Goal: Task Accomplishment & Management: Complete application form

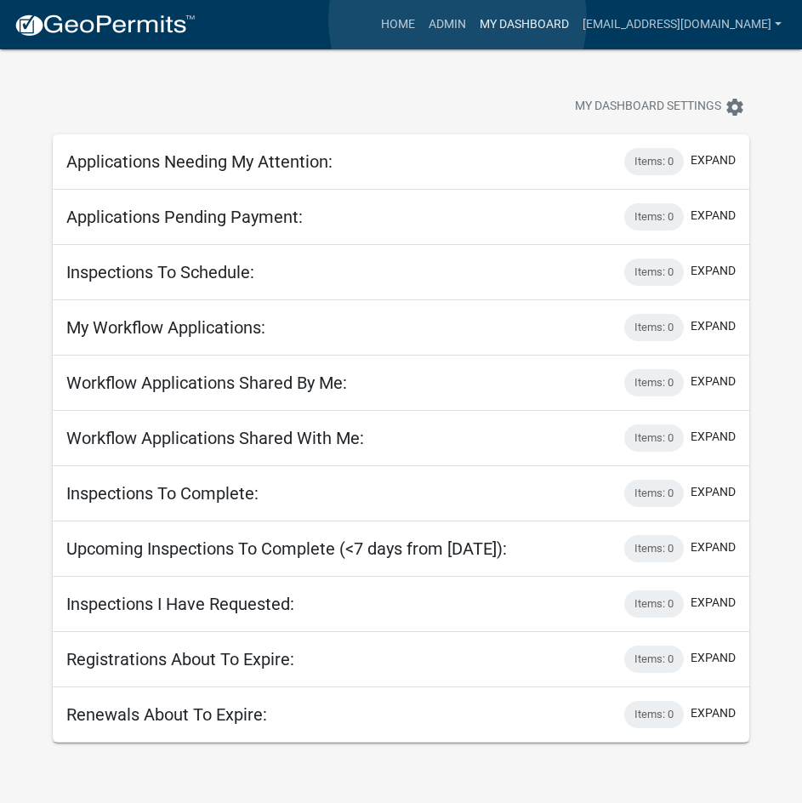
click at [473, 20] on link "My Dashboard" at bounding box center [524, 25] width 103 height 32
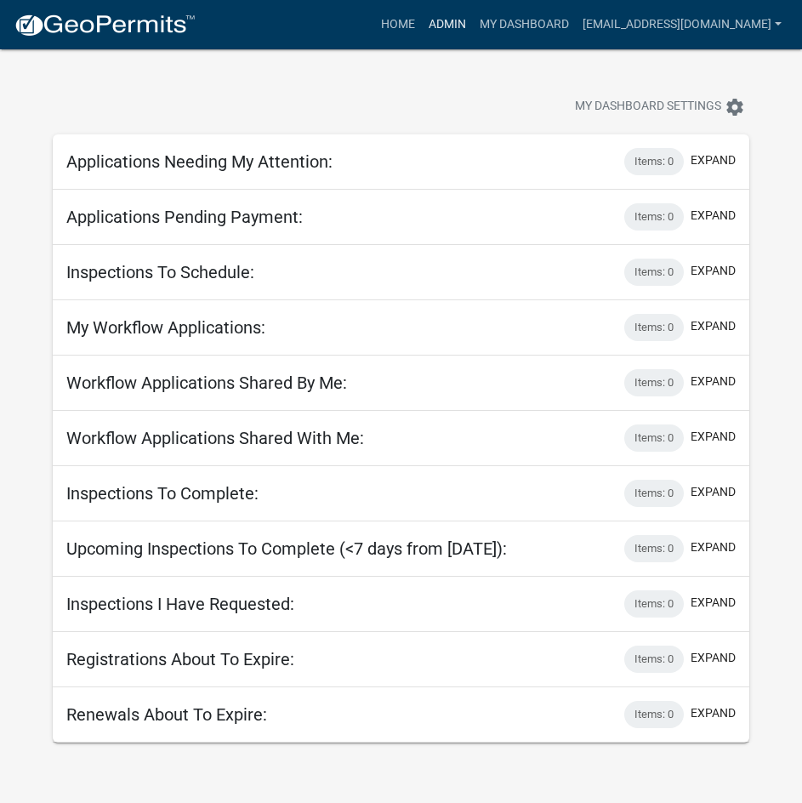
click at [429, 21] on link "Admin" at bounding box center [447, 25] width 51 height 32
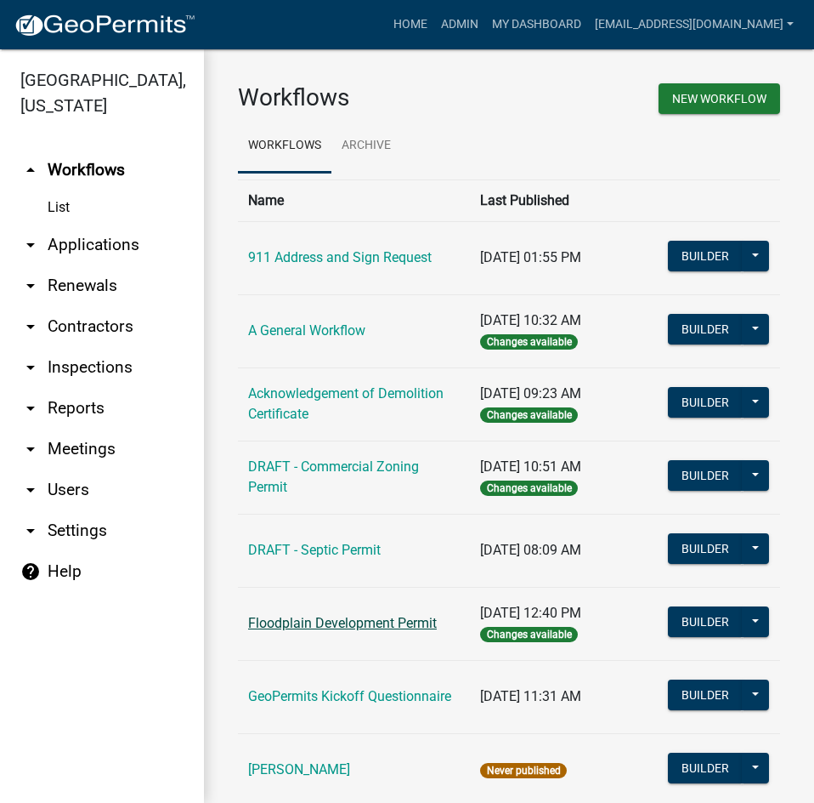
click at [381, 622] on link "Floodplain Development Permit" at bounding box center [342, 623] width 189 height 16
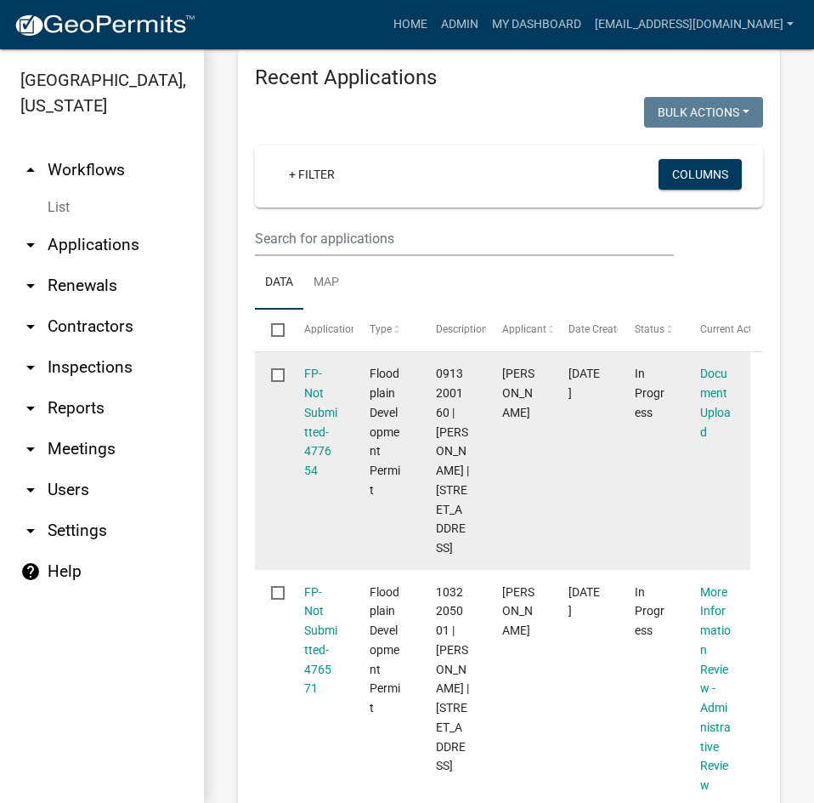
scroll to position [1020, 0]
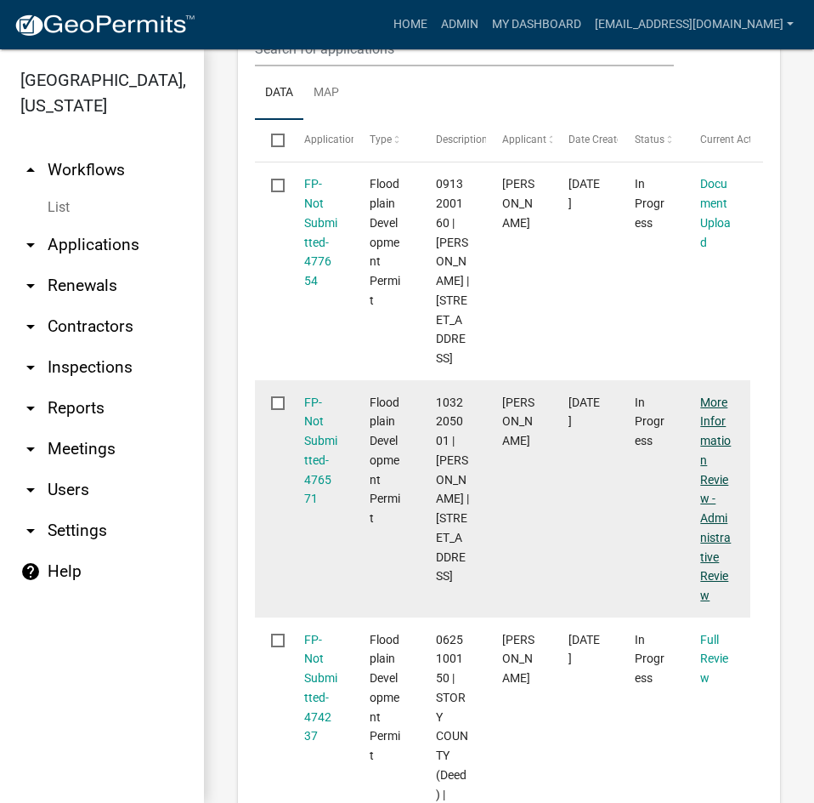
click at [710, 495] on link "More Information Review - Administrative Review" at bounding box center [716, 498] width 31 height 207
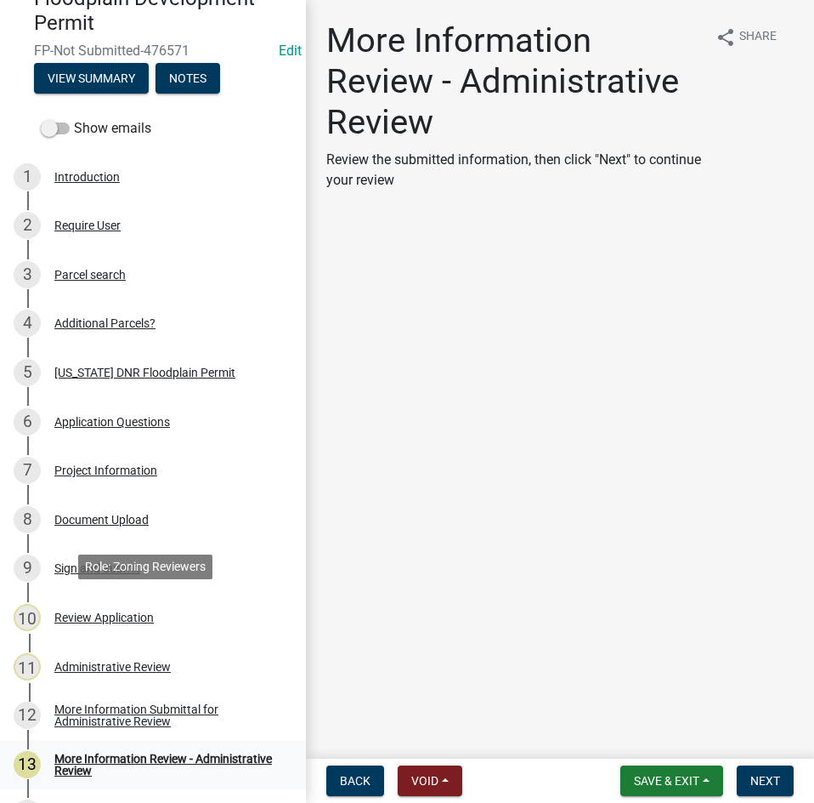
scroll to position [269, 0]
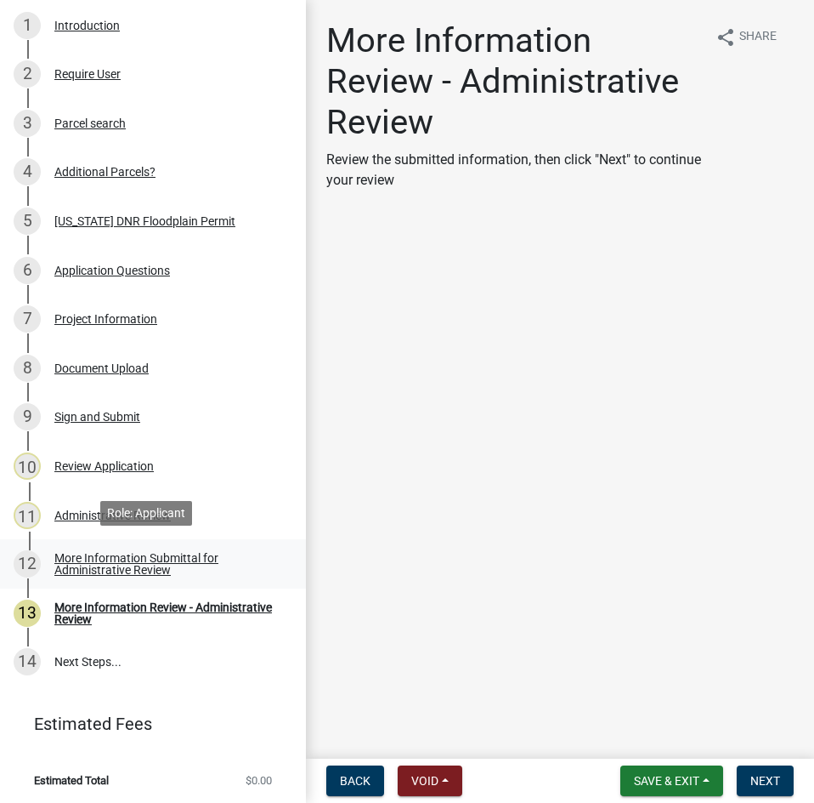
click at [99, 552] on div "More Information Submittal for Administrative Review" at bounding box center [166, 564] width 224 height 24
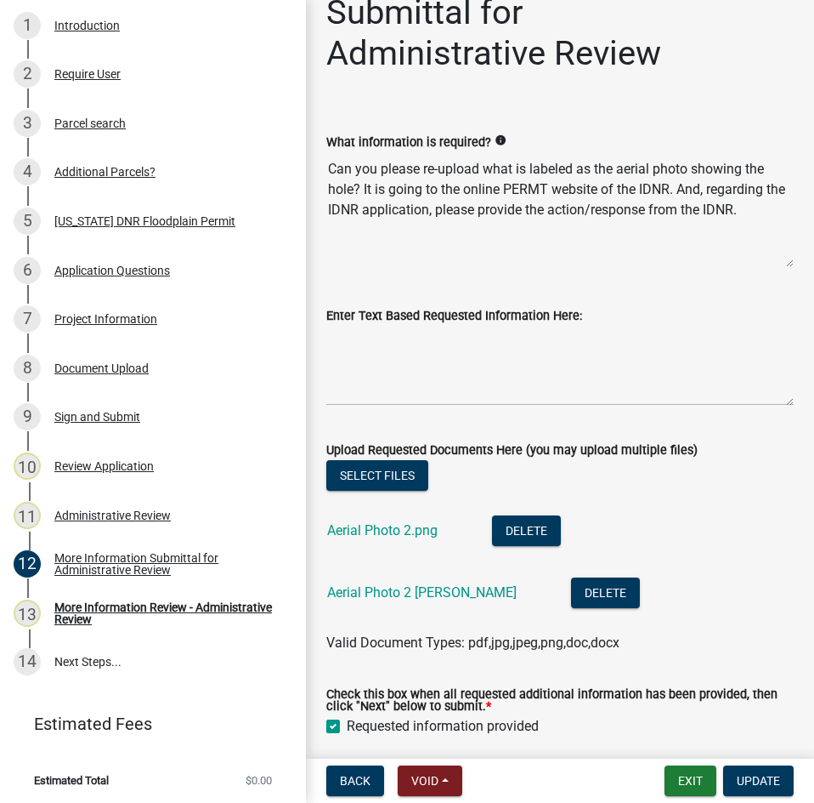
scroll to position [136, 0]
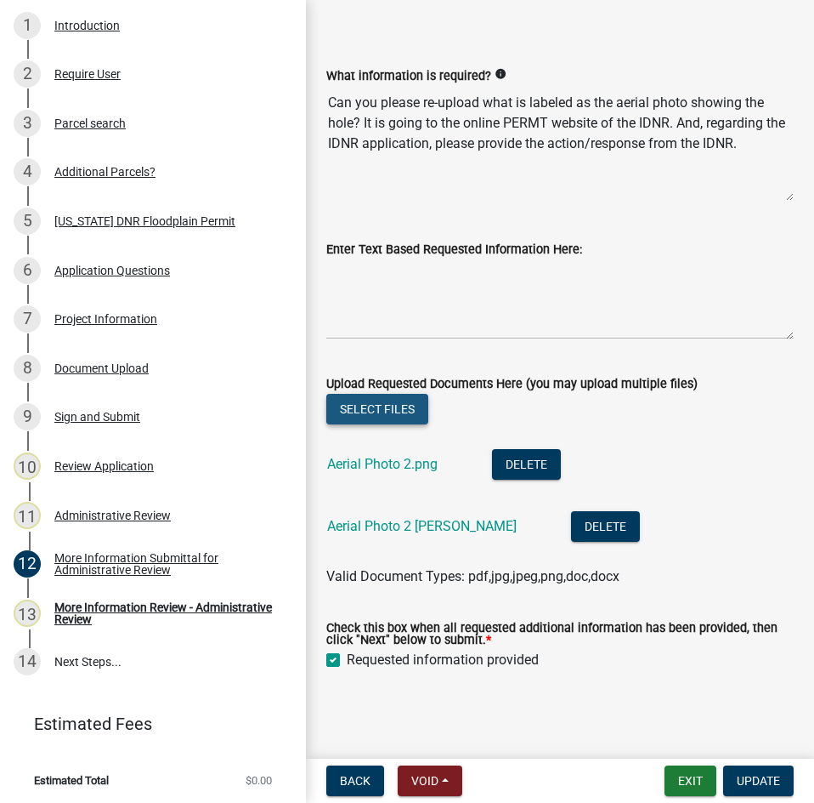
click at [366, 401] on button "Select files" at bounding box center [377, 409] width 102 height 31
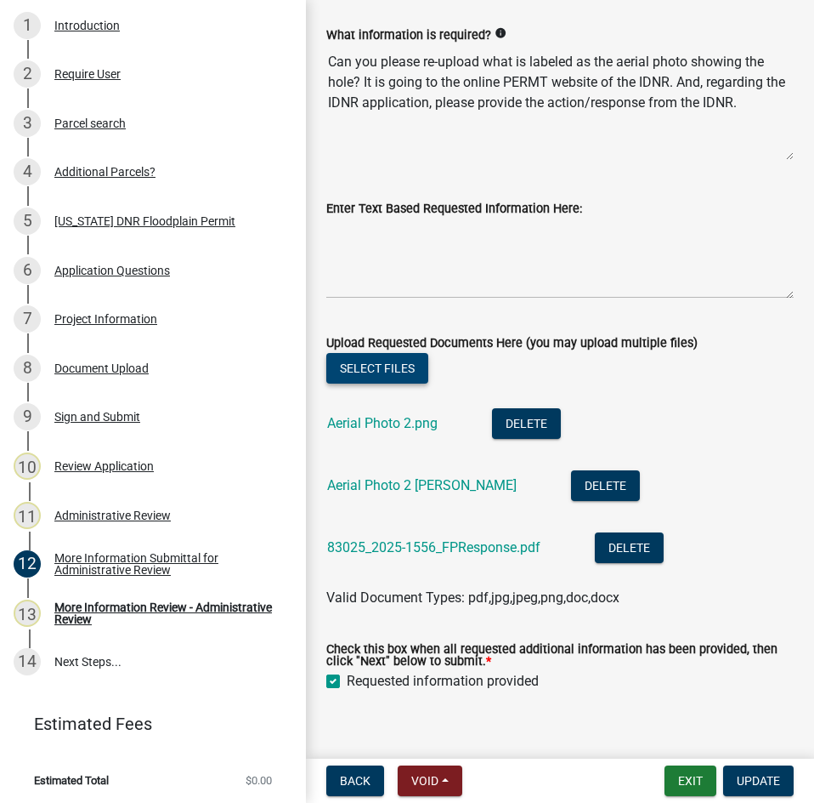
scroll to position [198, 0]
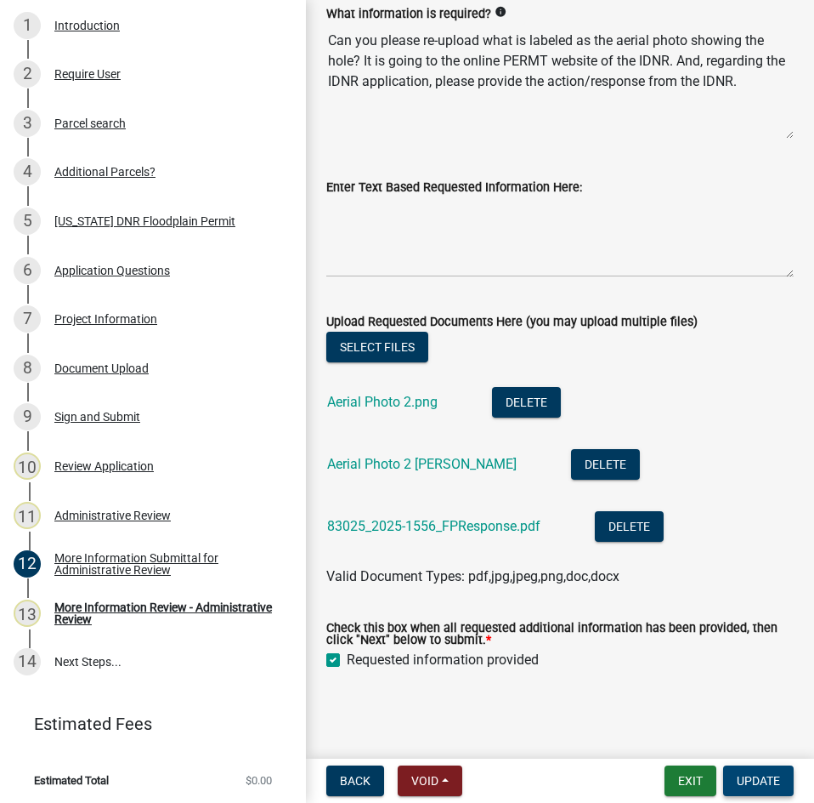
click at [767, 775] on span "Update" at bounding box center [758, 781] width 43 height 14
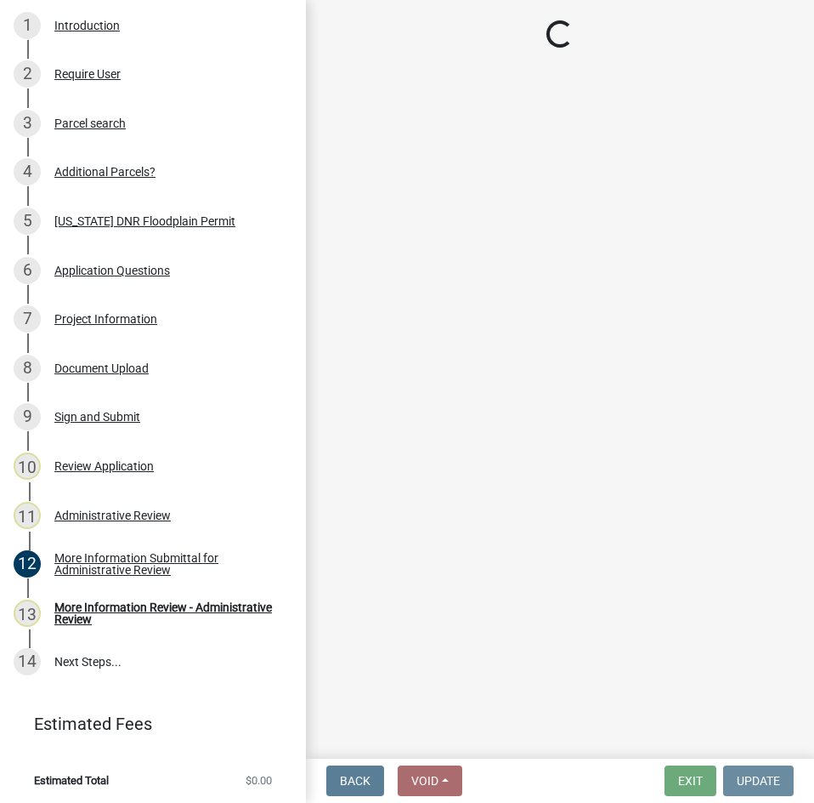
scroll to position [0, 0]
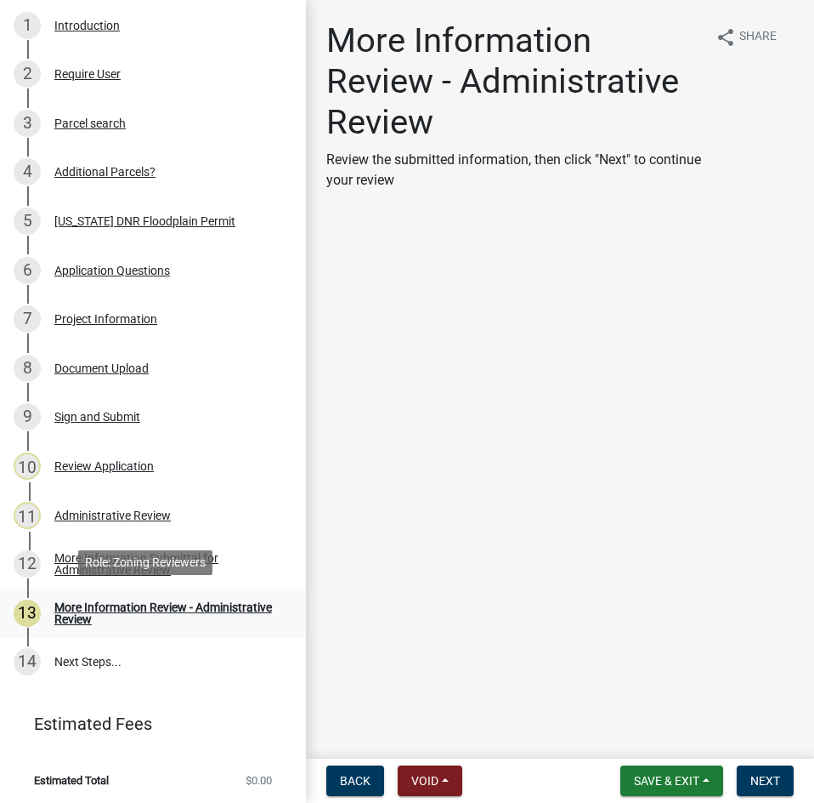
click at [117, 601] on div "More Information Review - Administrative Review" at bounding box center [166, 613] width 224 height 24
click at [778, 780] on span "Next" at bounding box center [766, 781] width 30 height 14
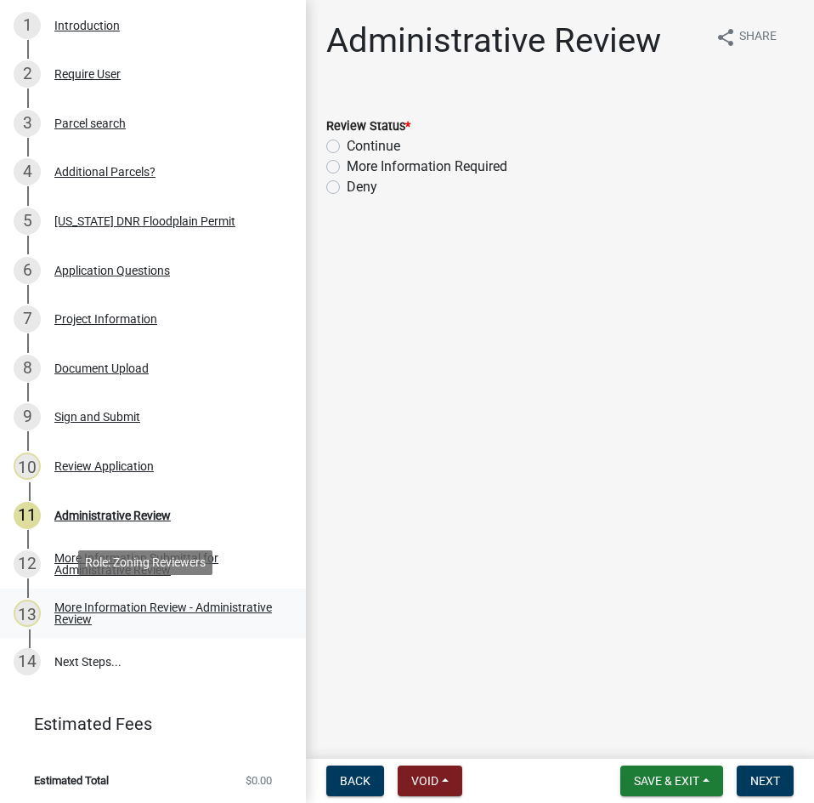
click at [144, 610] on div "More Information Review - Administrative Review" at bounding box center [166, 613] width 224 height 24
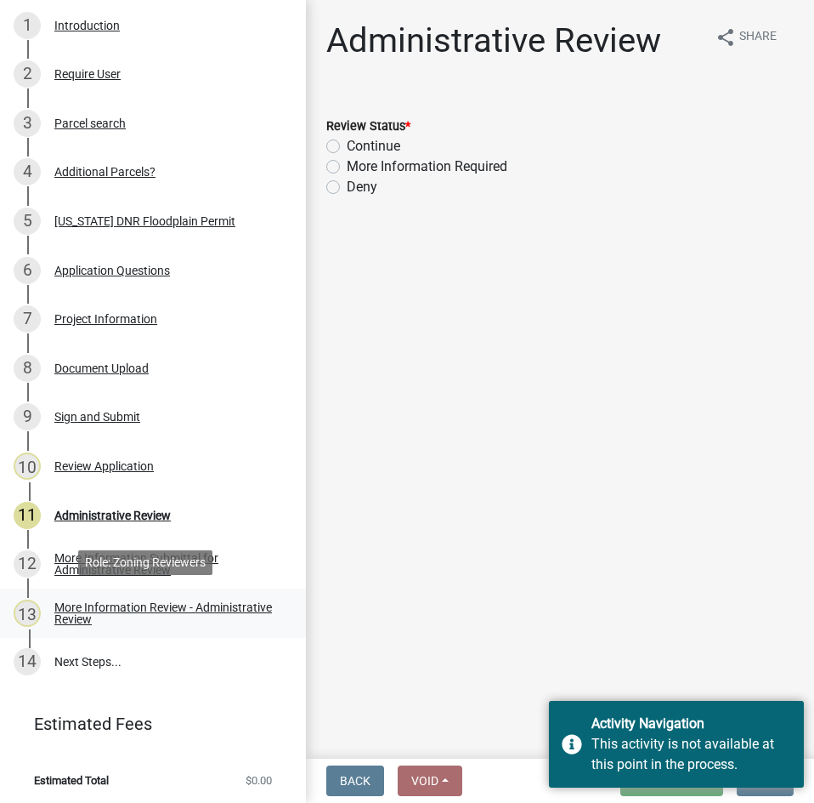
click at [145, 604] on div "More Information Review - Administrative Review" at bounding box center [166, 613] width 224 height 24
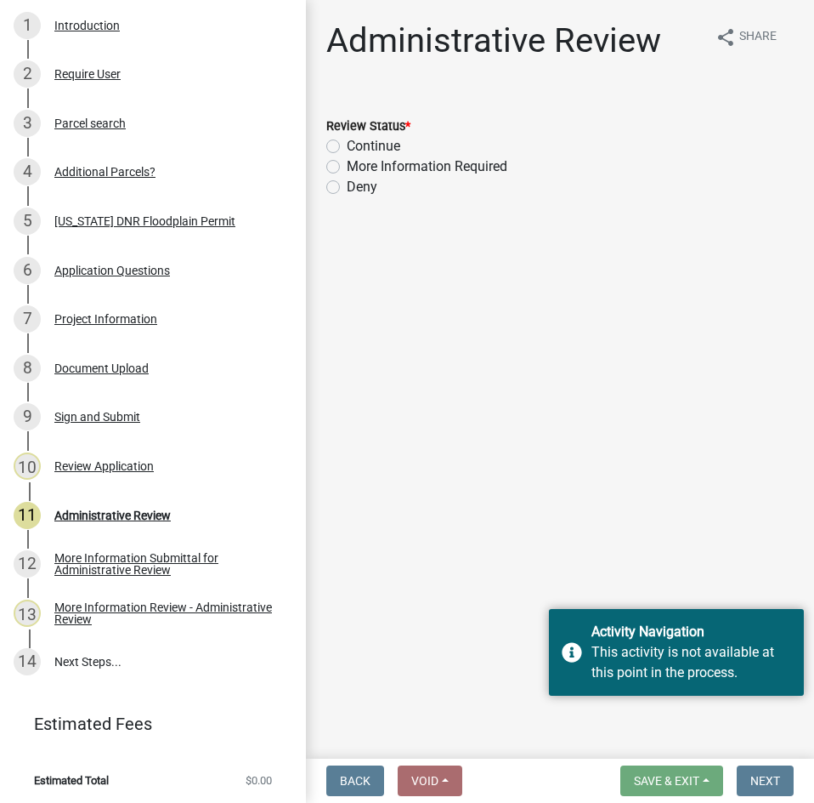
click at [379, 144] on label "Continue" at bounding box center [374, 146] width 54 height 20
click at [358, 144] on input "Continue" at bounding box center [352, 141] width 11 height 11
radio input "true"
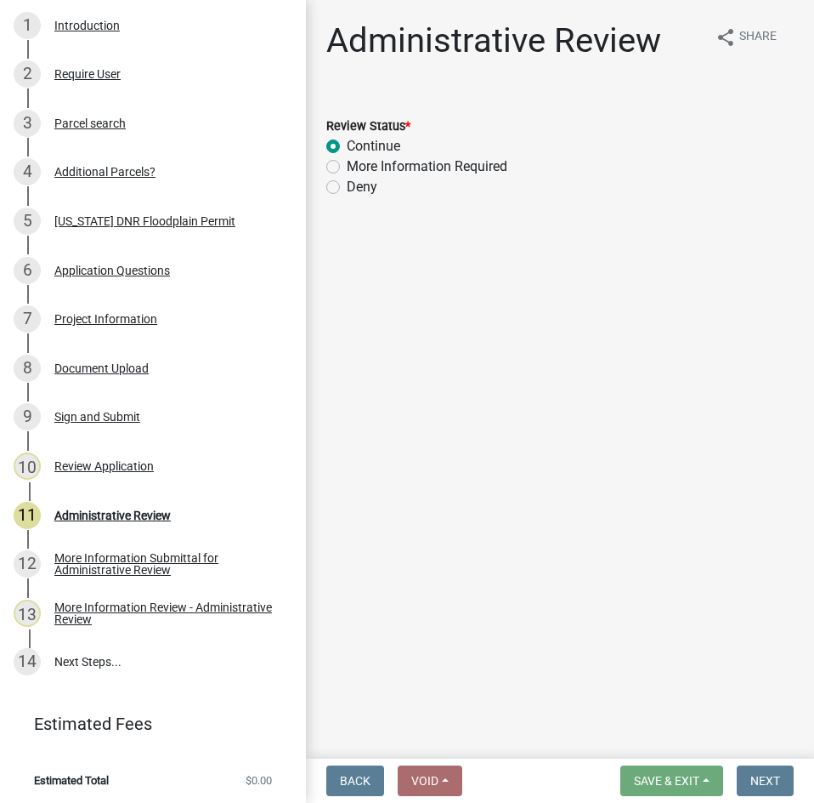
click at [382, 142] on label "Continue" at bounding box center [374, 146] width 54 height 20
click at [358, 142] on input "Continue" at bounding box center [352, 141] width 11 height 11
click at [133, 509] on div "Administrative Review" at bounding box center [112, 515] width 116 height 12
click at [124, 452] on div "10 Review Application" at bounding box center [146, 465] width 265 height 27
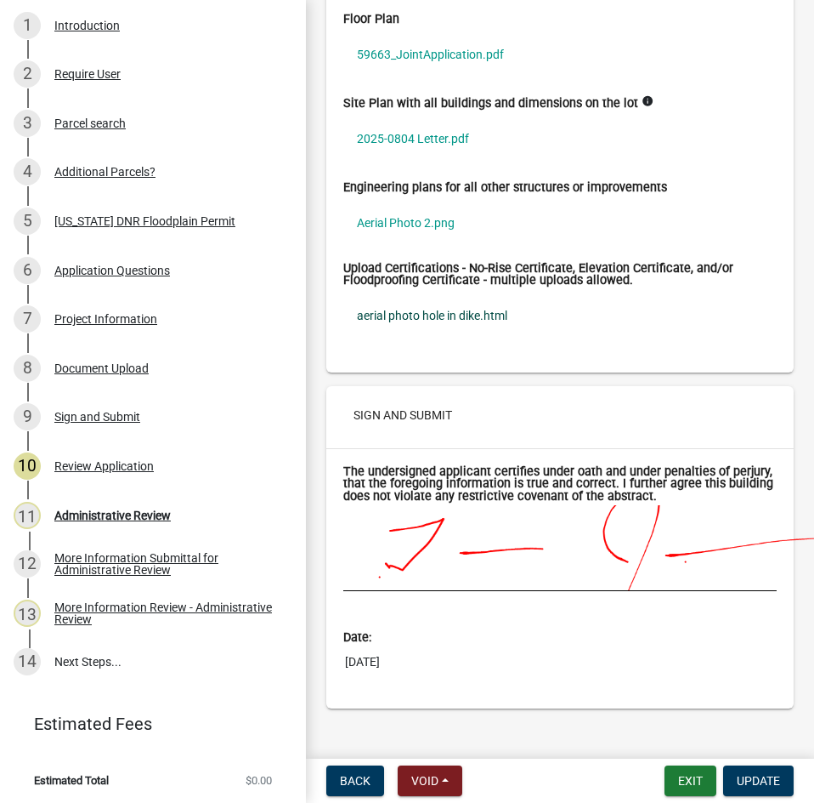
scroll to position [9255, 0]
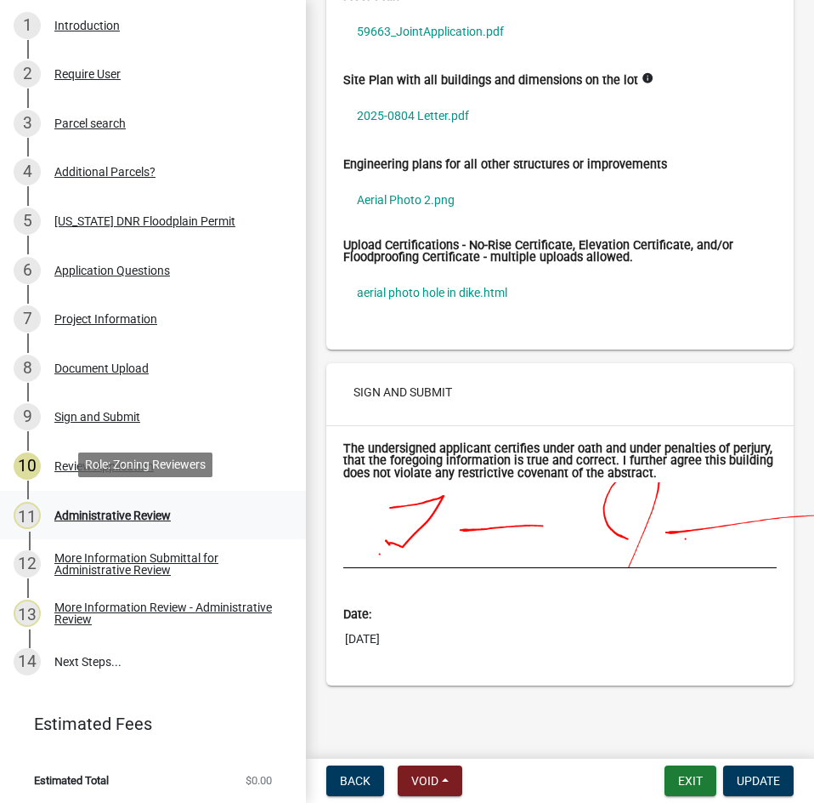
click at [95, 510] on div "Administrative Review" at bounding box center [112, 515] width 116 height 12
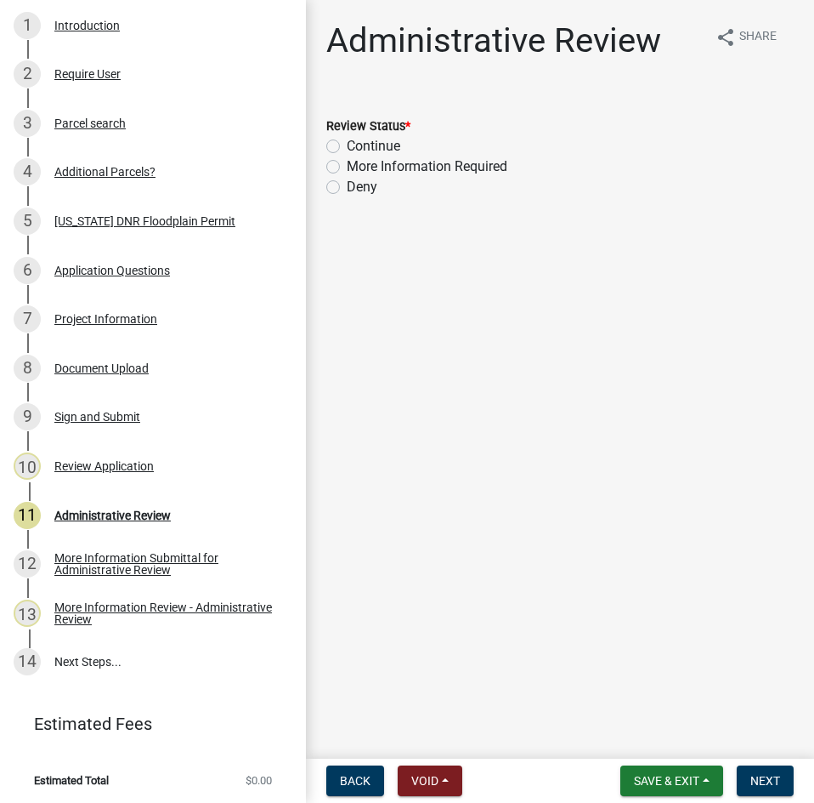
click at [372, 140] on label "Continue" at bounding box center [374, 146] width 54 height 20
click at [358, 140] on input "Continue" at bounding box center [352, 141] width 11 height 11
radio input "true"
click at [774, 774] on span "Next" at bounding box center [766, 781] width 30 height 14
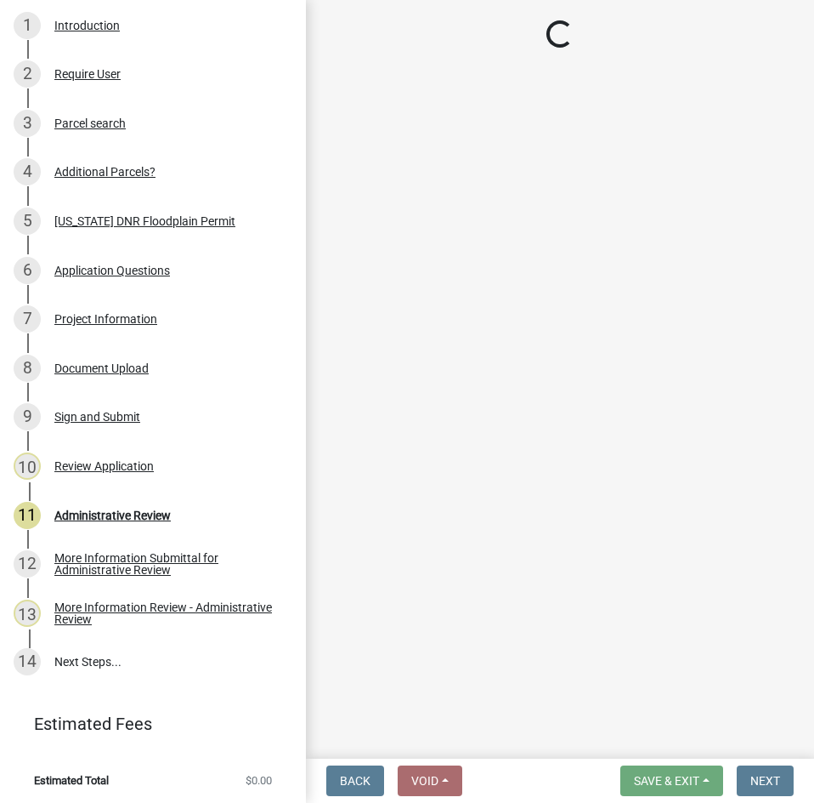
scroll to position [416, 0]
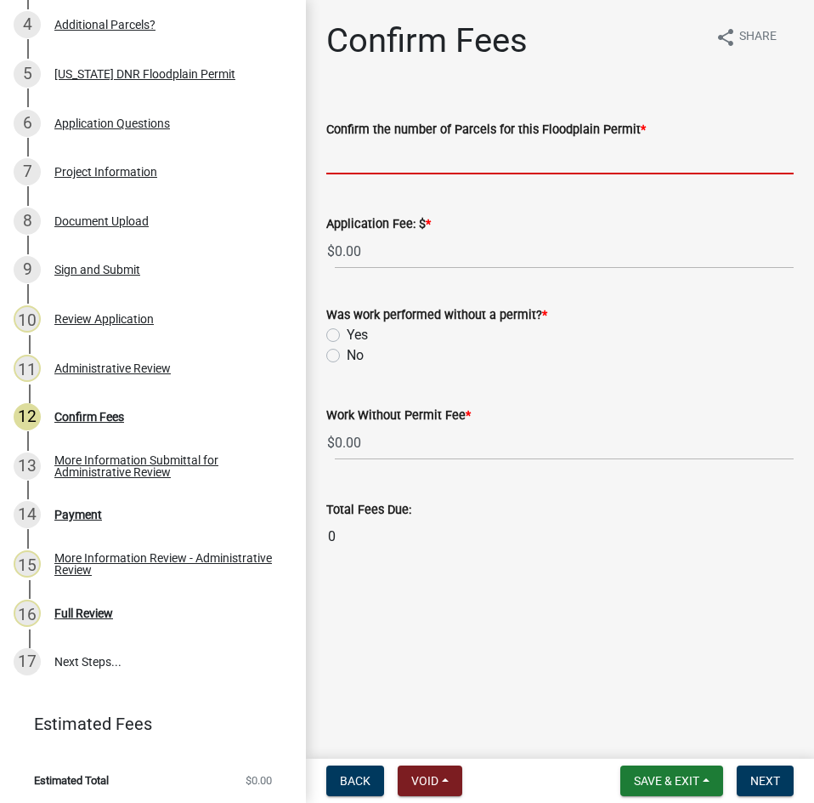
click at [349, 158] on input "text" at bounding box center [560, 156] width 468 height 35
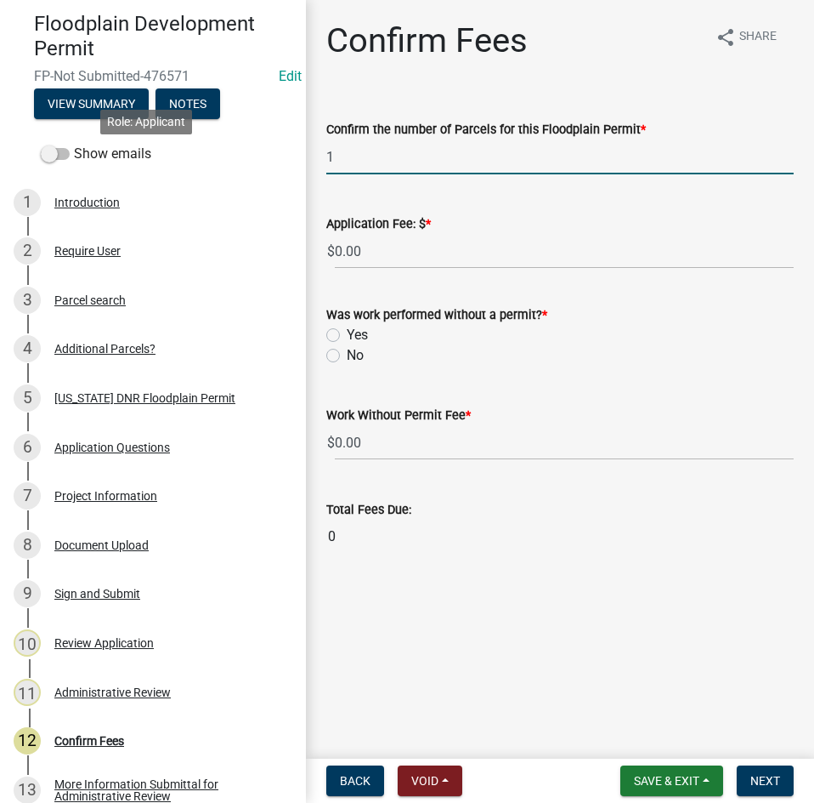
scroll to position [0, 0]
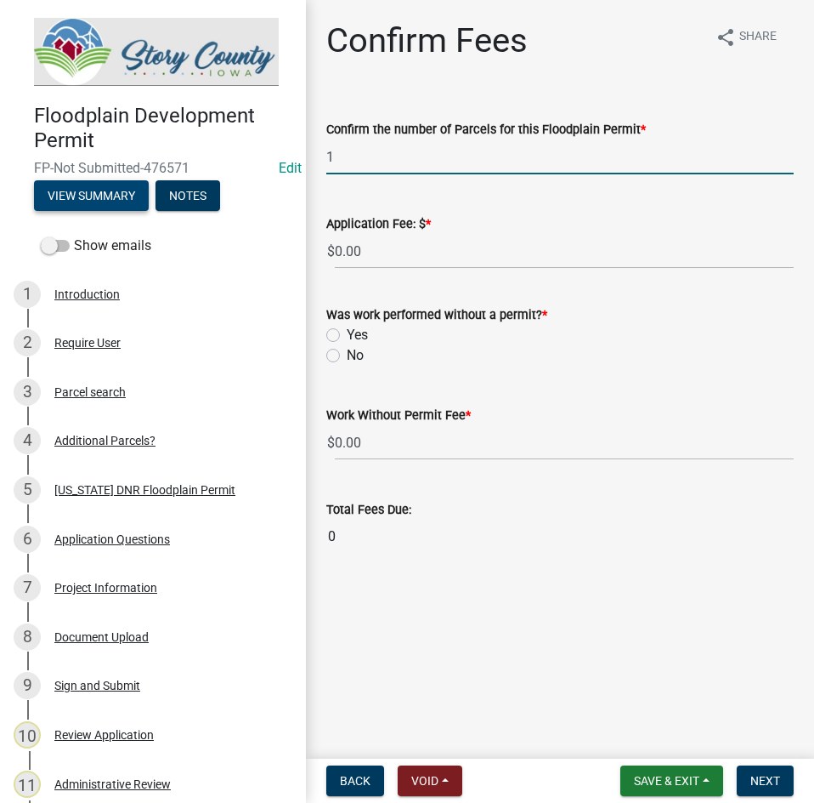
type input "1"
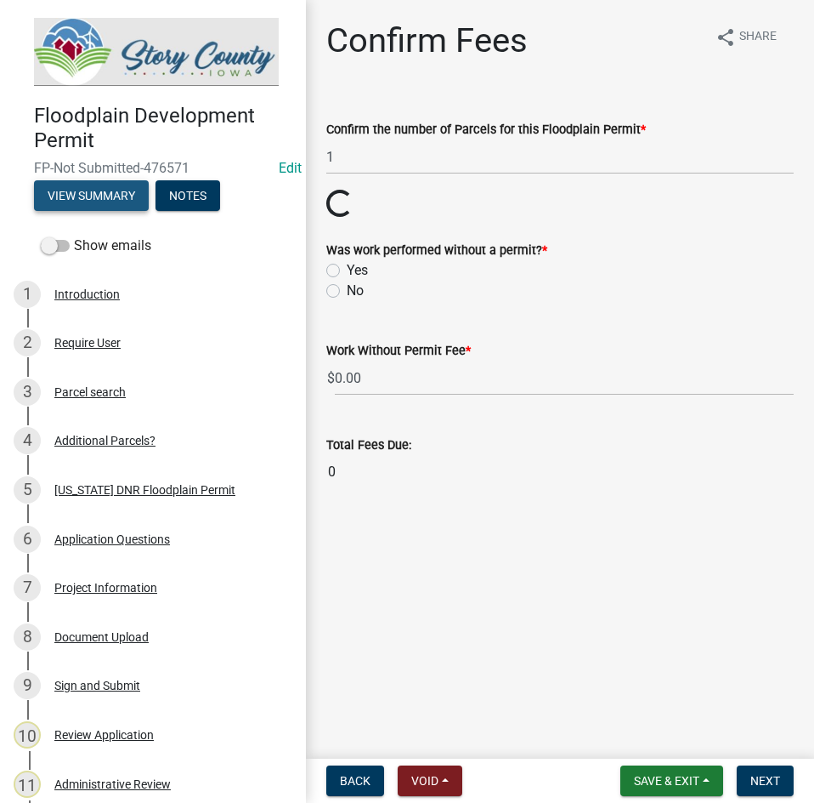
click at [93, 199] on button "View Summary" at bounding box center [91, 195] width 115 height 31
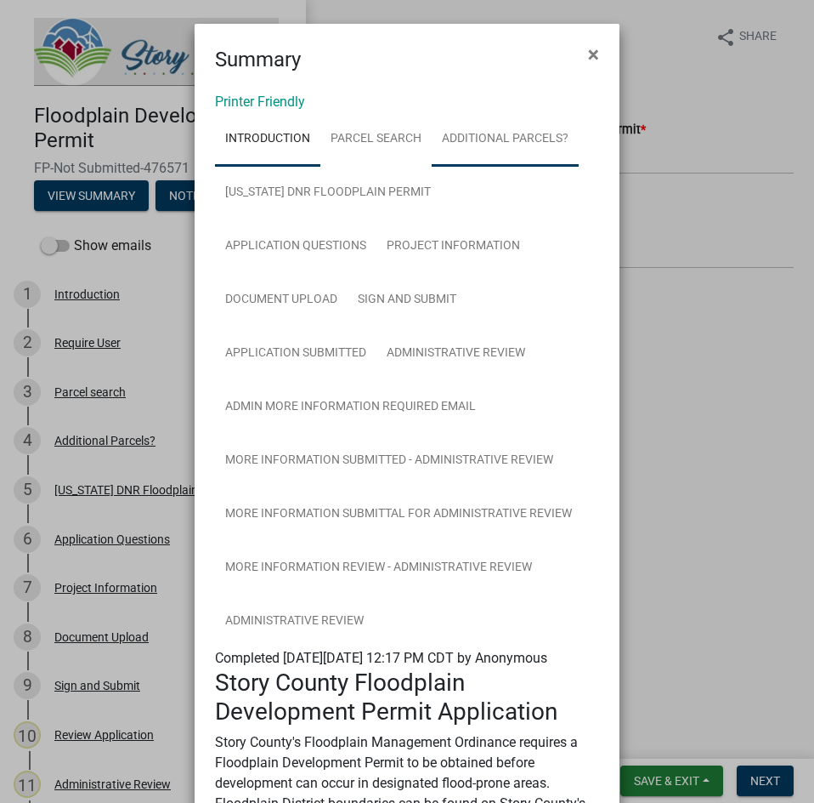
click at [485, 139] on link "Additional Parcels?" at bounding box center [505, 139] width 147 height 54
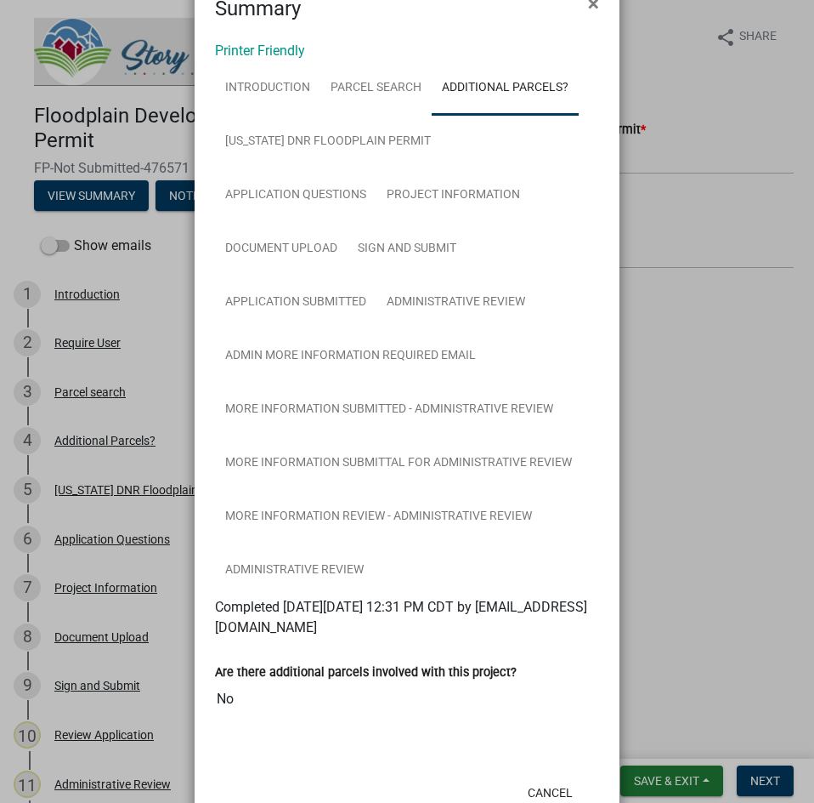
scroll to position [105, 0]
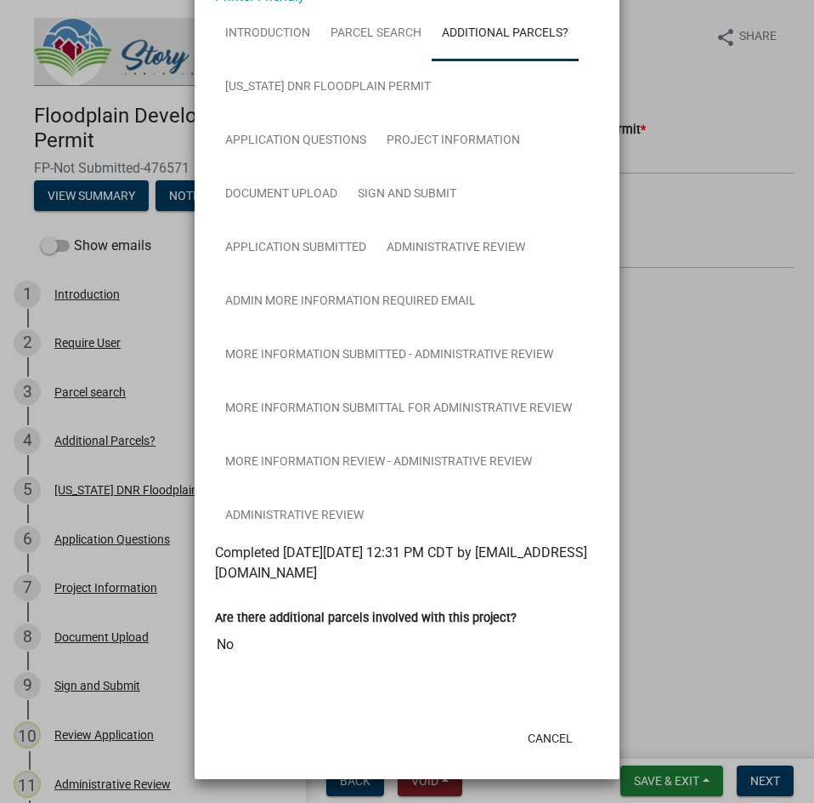
click at [726, 392] on ngb-modal-window "Summary × Printer Friendly Introduction Parcel search Additional Parcels? [US_S…" at bounding box center [407, 401] width 814 height 803
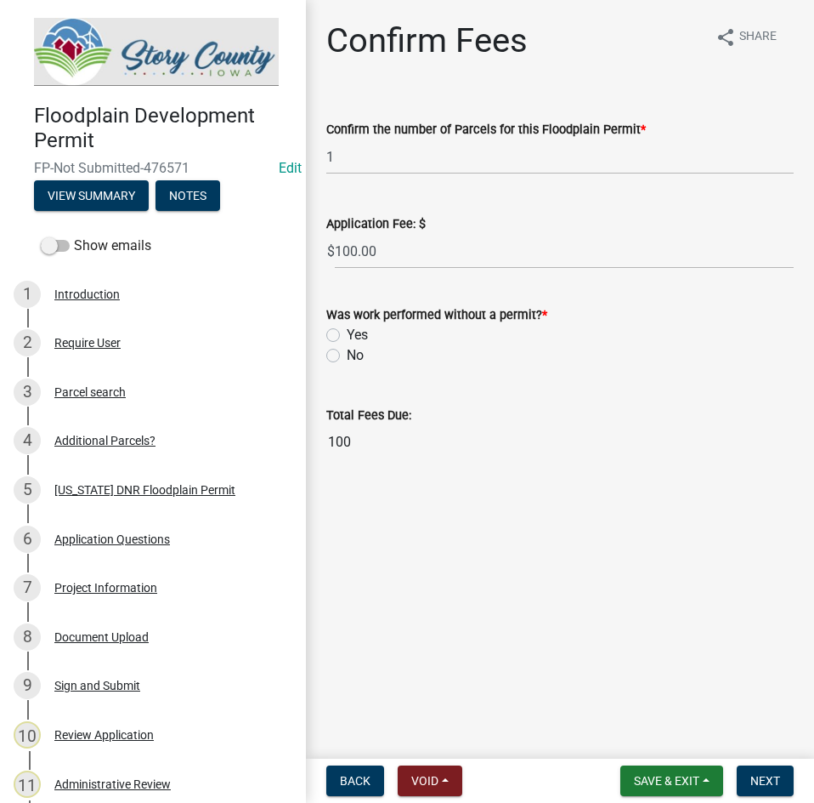
click at [360, 358] on label "No" at bounding box center [355, 355] width 17 height 20
click at [358, 356] on input "No" at bounding box center [352, 350] width 11 height 11
radio input "true"
click at [773, 772] on button "Next" at bounding box center [765, 780] width 57 height 31
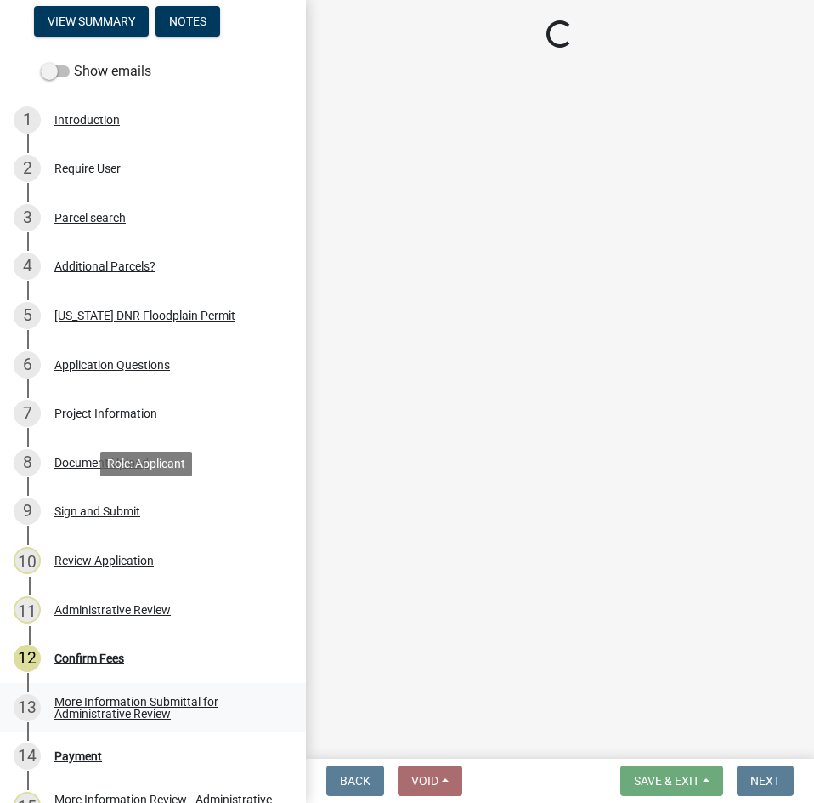
scroll to position [416, 0]
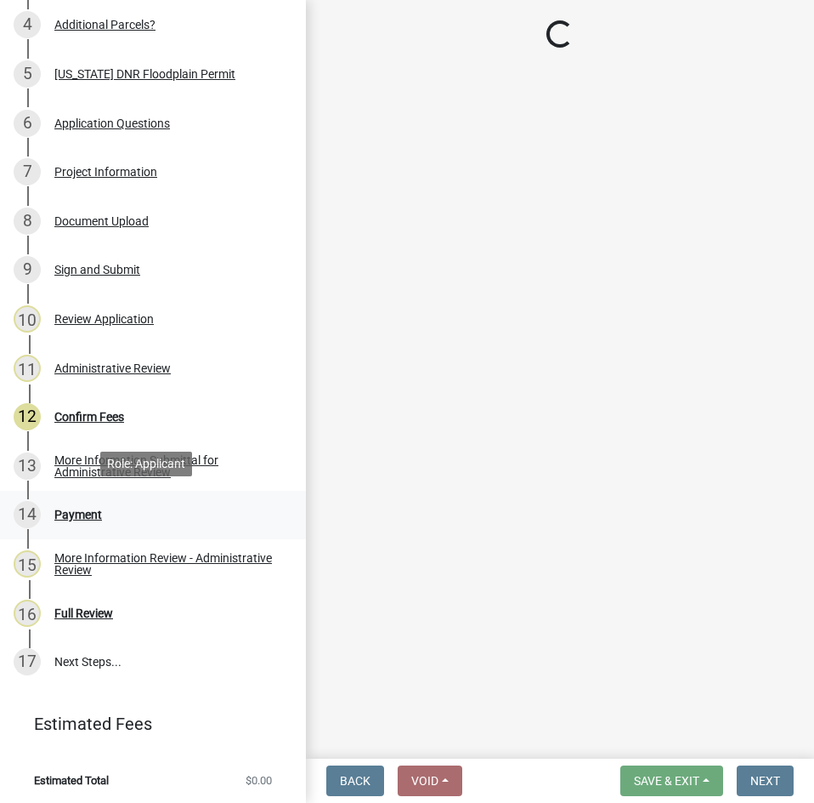
select select "3: 3"
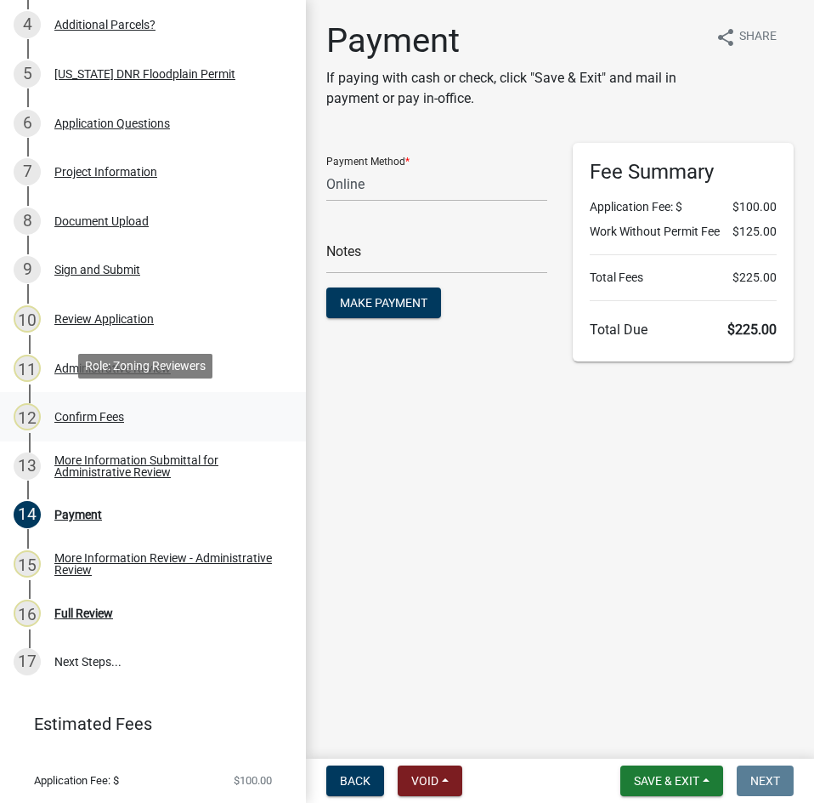
click at [88, 411] on div "Confirm Fees" at bounding box center [89, 417] width 70 height 12
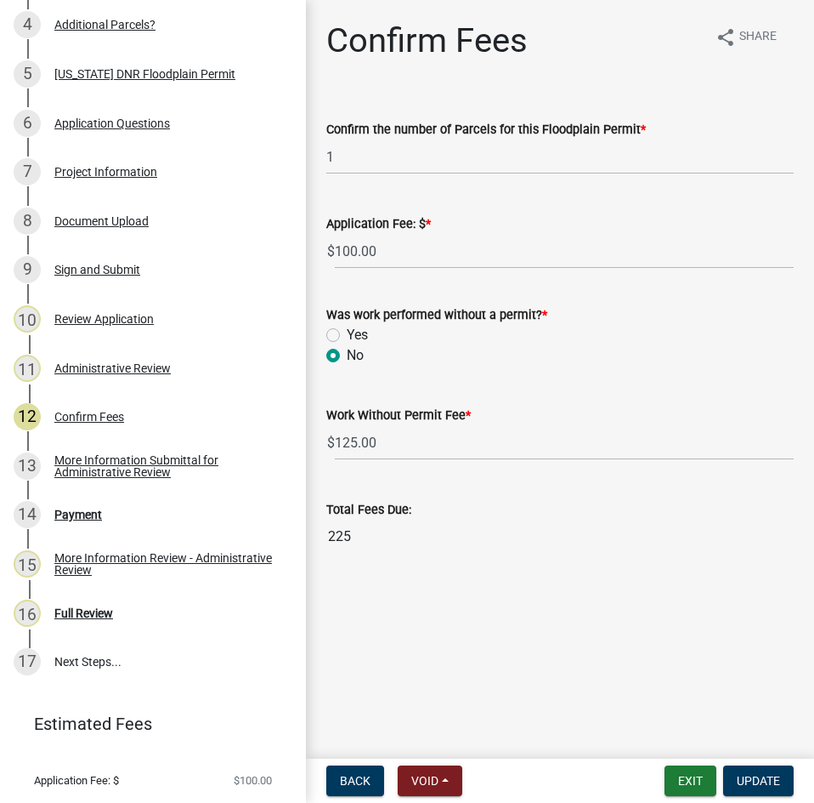
click at [343, 353] on div "No" at bounding box center [560, 355] width 468 height 20
click at [343, 336] on div "Yes" at bounding box center [560, 335] width 468 height 20
click at [347, 351] on label "No" at bounding box center [355, 355] width 17 height 20
click at [347, 351] on input "No" at bounding box center [352, 350] width 11 height 11
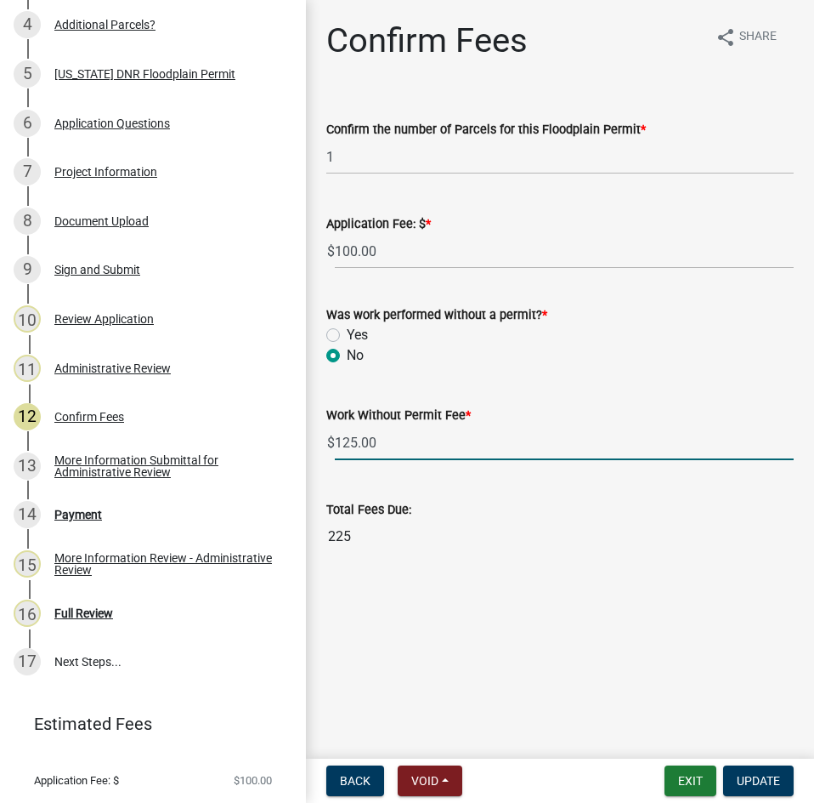
click at [379, 439] on input "125.00" at bounding box center [564, 442] width 459 height 35
click at [361, 446] on input "125.00" at bounding box center [564, 442] width 459 height 35
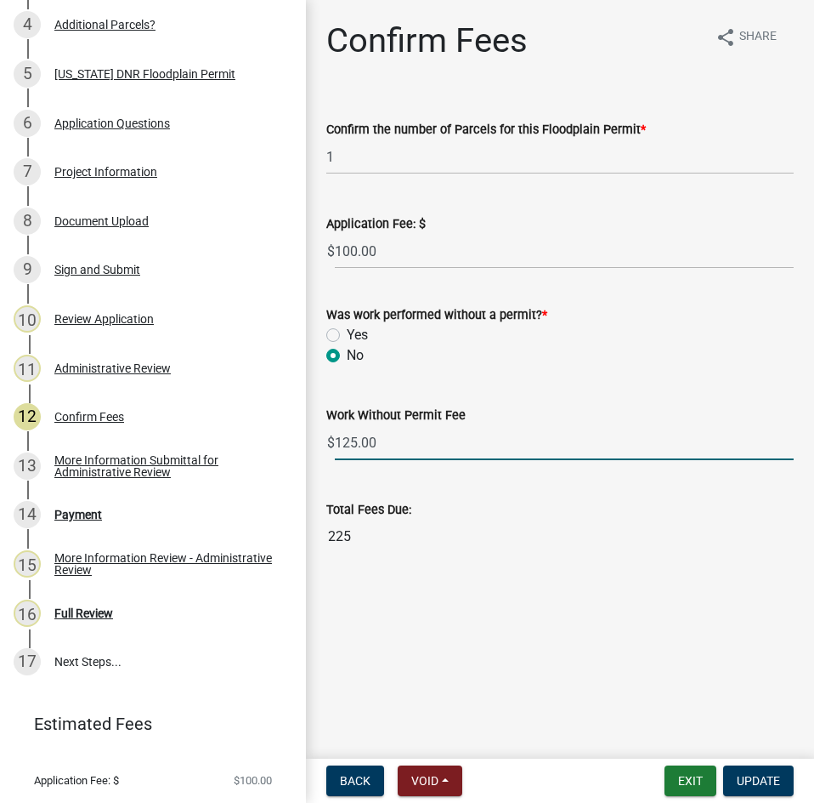
click at [361, 446] on input "125.00" at bounding box center [564, 442] width 459 height 35
type input "0"
click at [533, 633] on main "Confirm Fees share Share Confirm the number of Parcels for this Floodplain Perm…" at bounding box center [560, 376] width 508 height 752
click at [748, 785] on span "Update" at bounding box center [758, 781] width 43 height 14
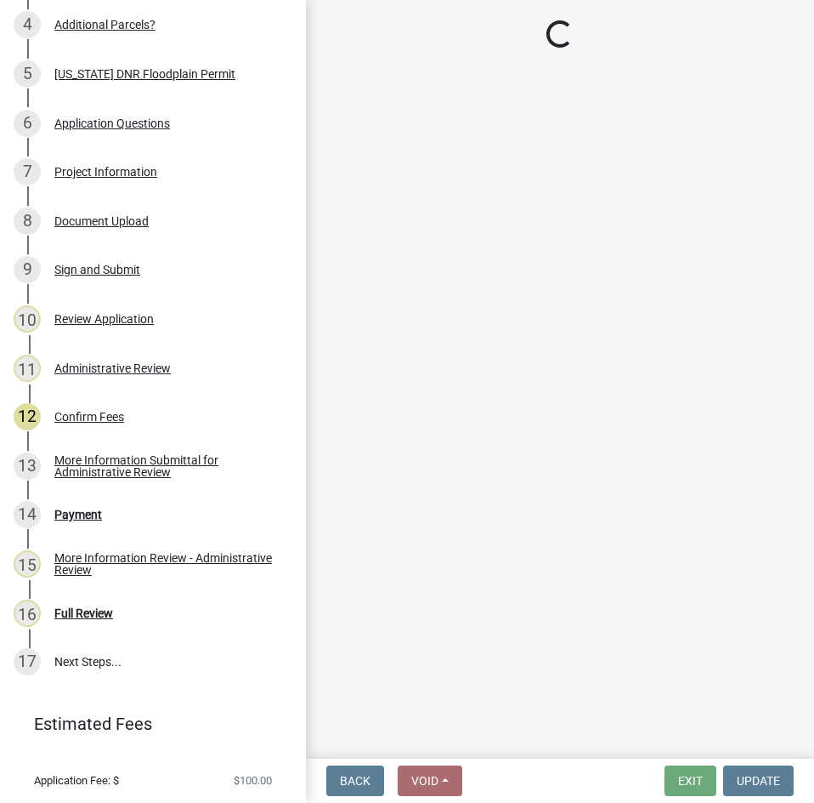
select select "3: 3"
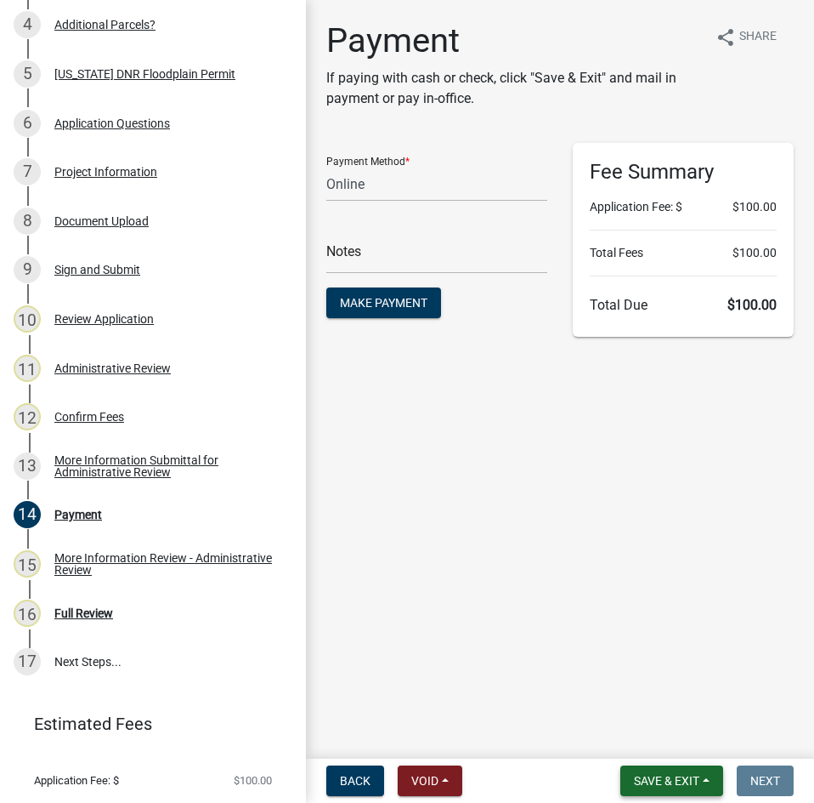
click at [682, 793] on button "Save & Exit" at bounding box center [672, 780] width 103 height 31
click at [0, 0] on div "Save Save & Exit" at bounding box center [0, 0] width 0 height 0
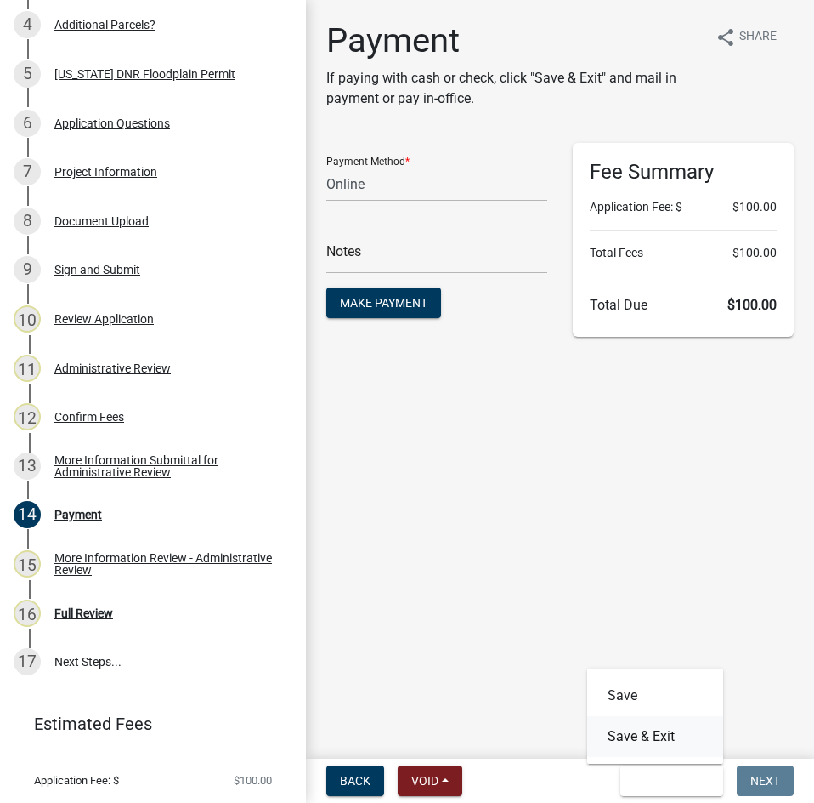
click at [639, 736] on button "Save & Exit" at bounding box center [655, 736] width 136 height 41
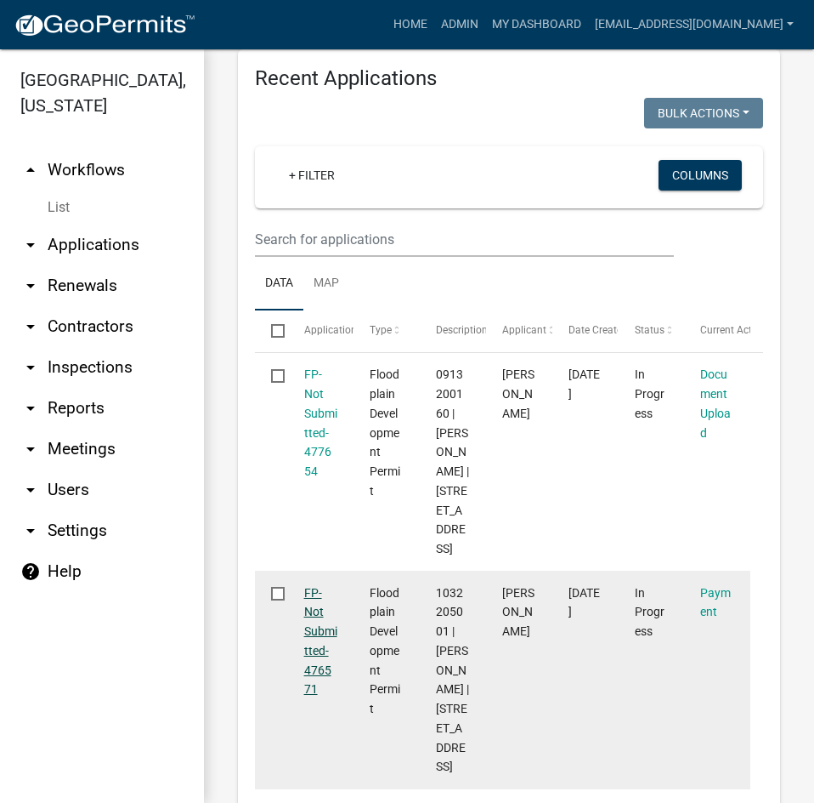
scroll to position [935, 0]
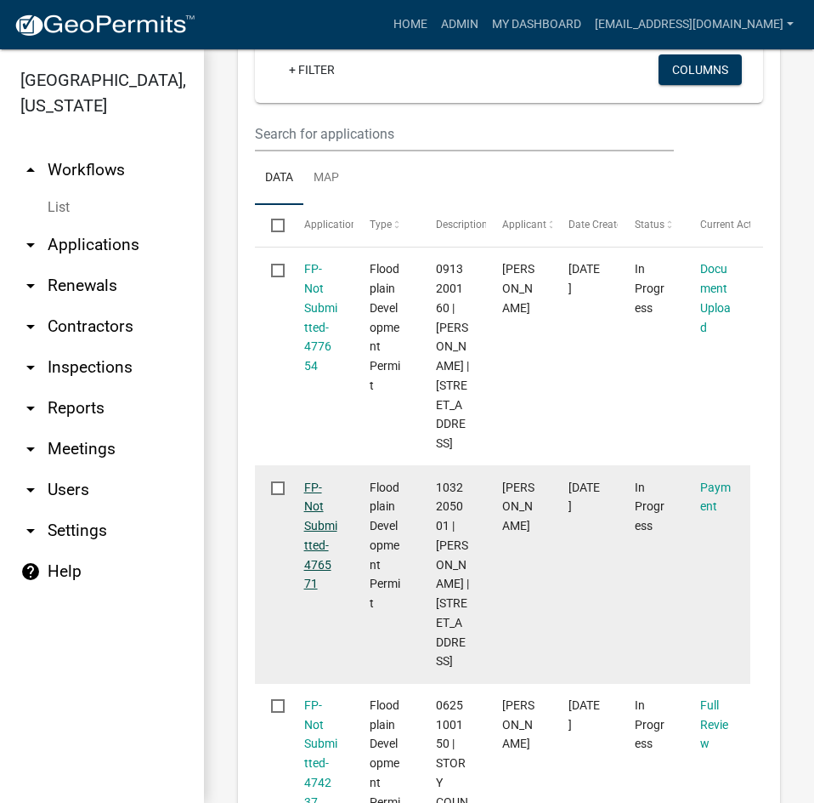
click at [315, 528] on link "FP-Not Submitted-476571" at bounding box center [320, 535] width 33 height 111
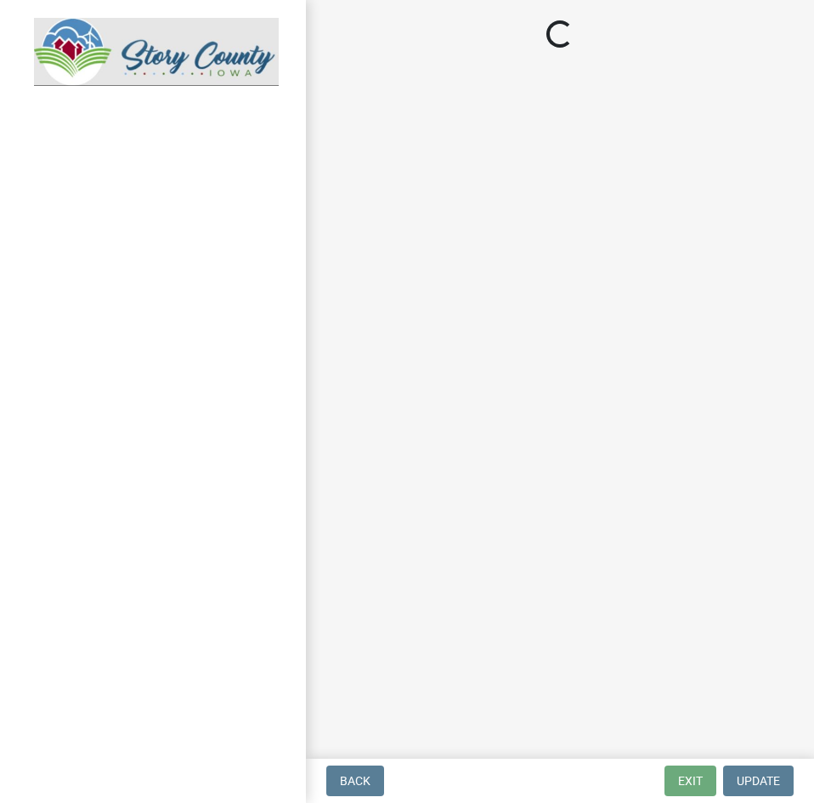
select select "3: 3"
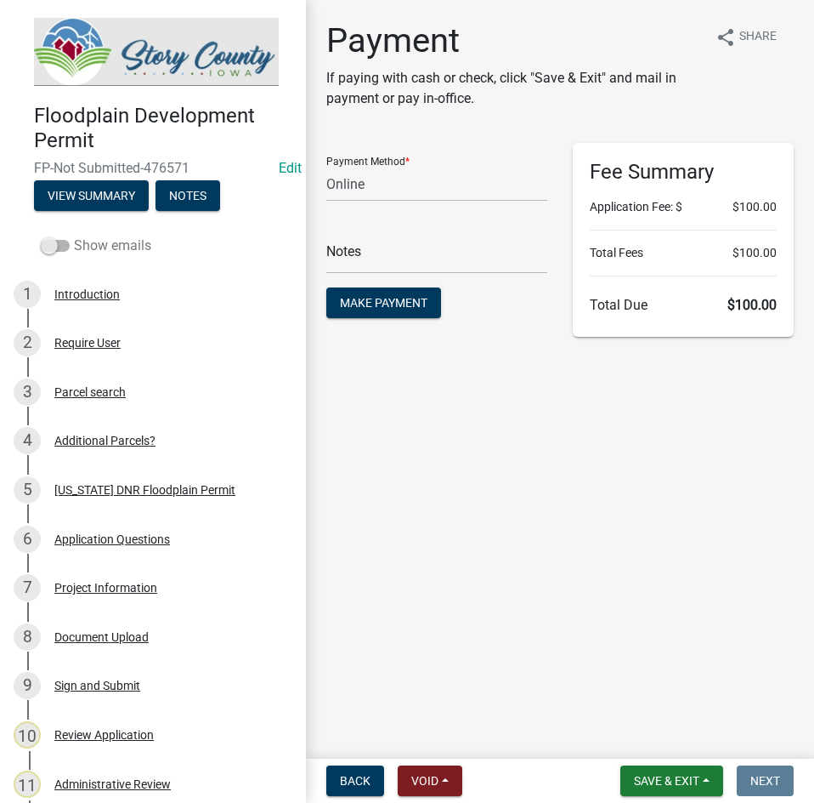
click at [47, 240] on span at bounding box center [55, 246] width 29 height 12
click at [74, 236] on input "Show emails" at bounding box center [74, 236] width 0 height 0
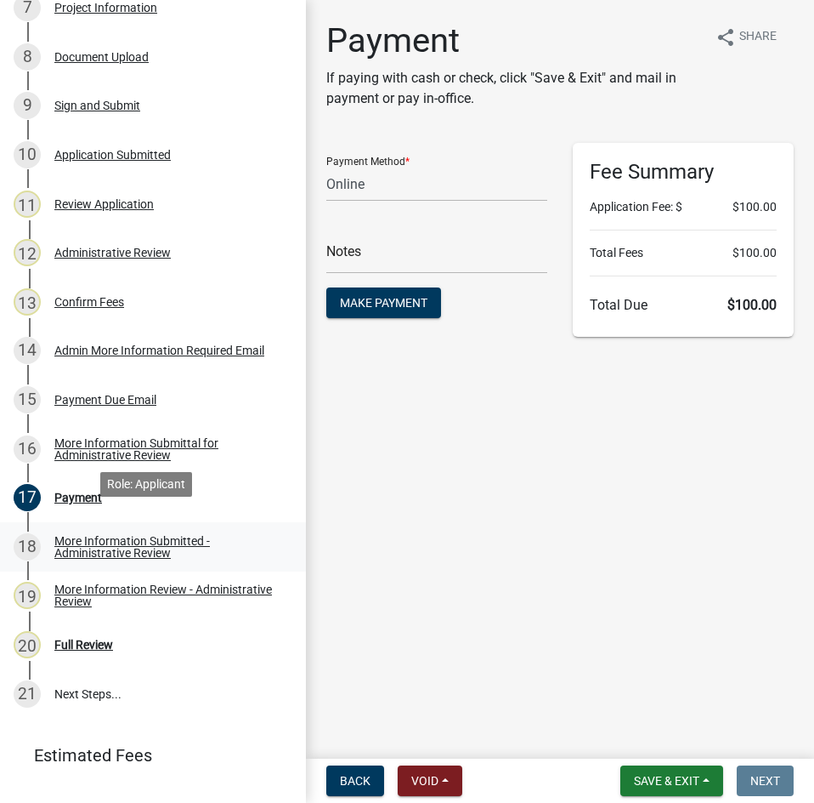
scroll to position [595, 0]
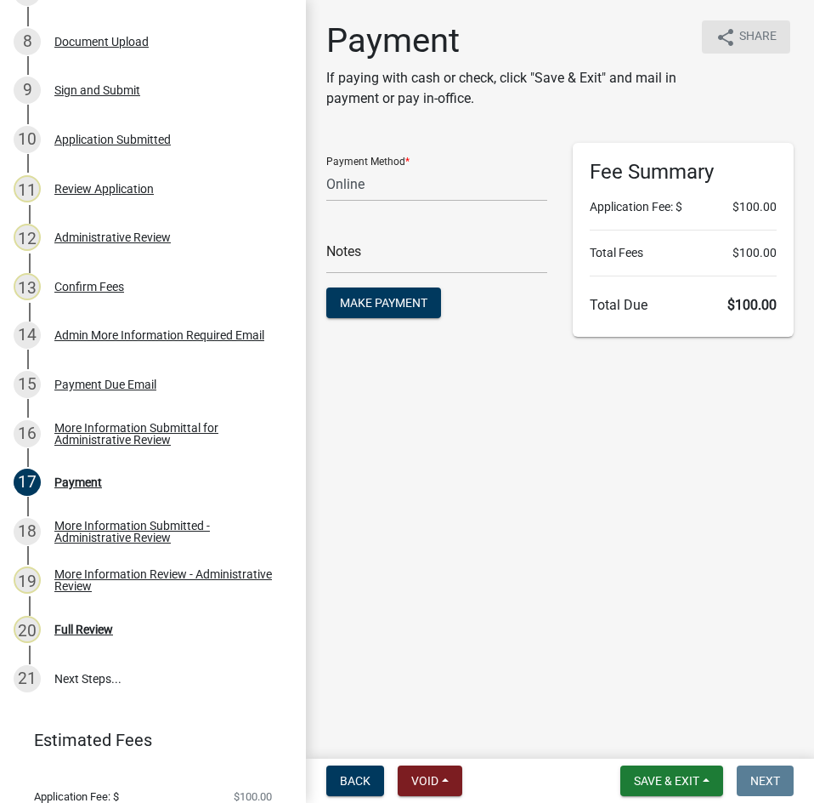
click at [731, 31] on icon "share" at bounding box center [726, 37] width 20 height 20
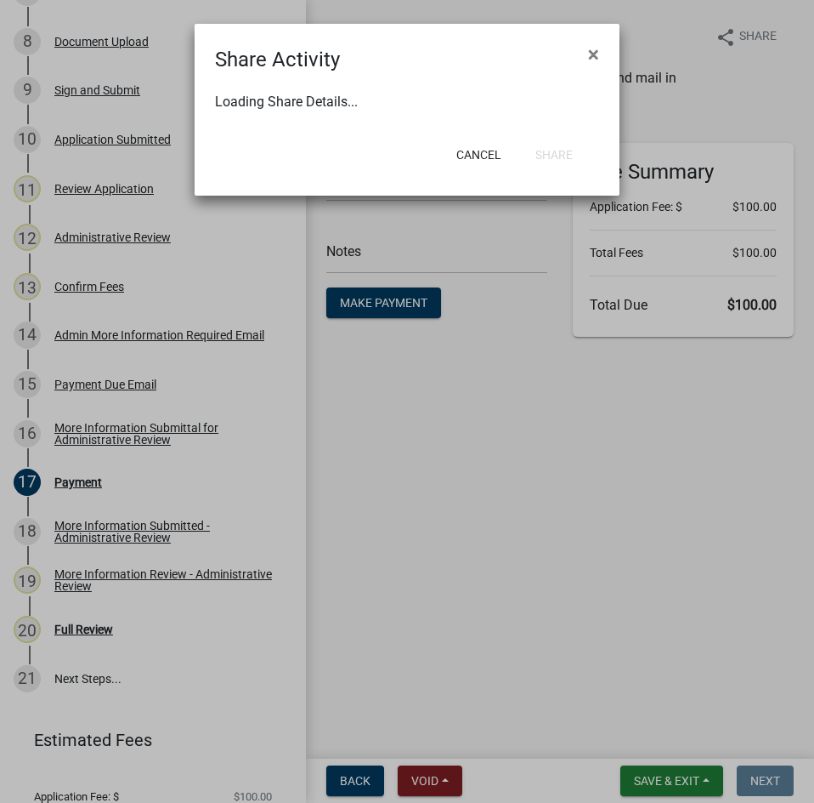
select select "1"
select select "0"
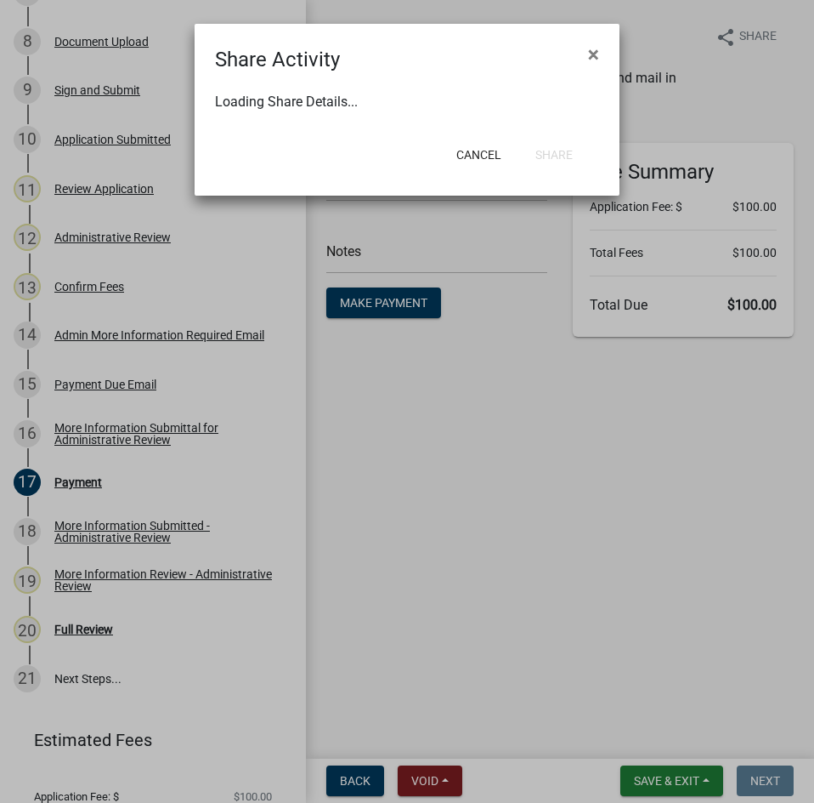
select select "0"
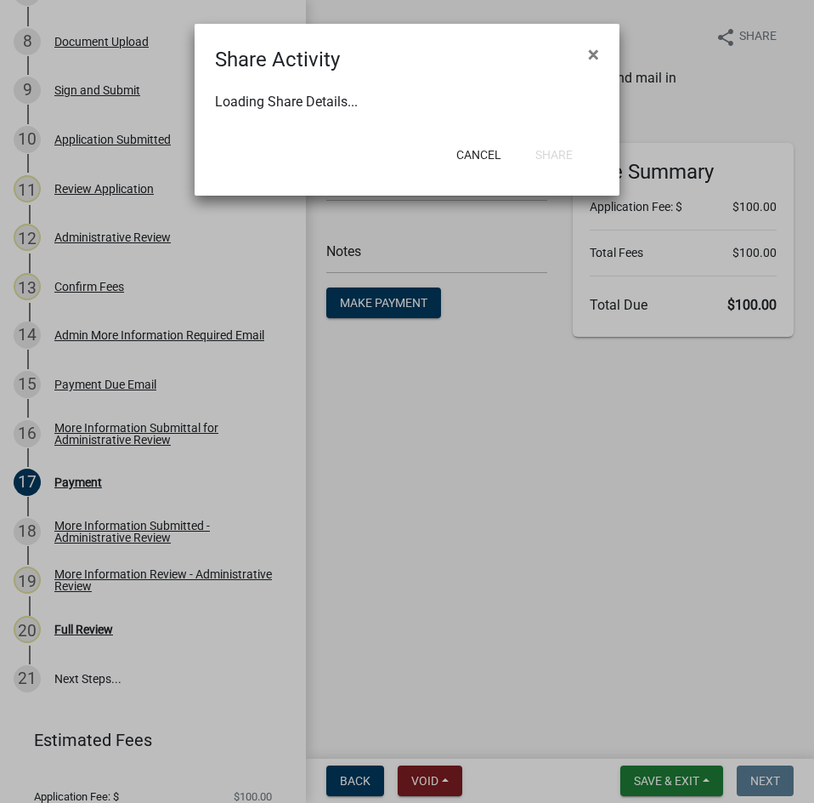
select select "0"
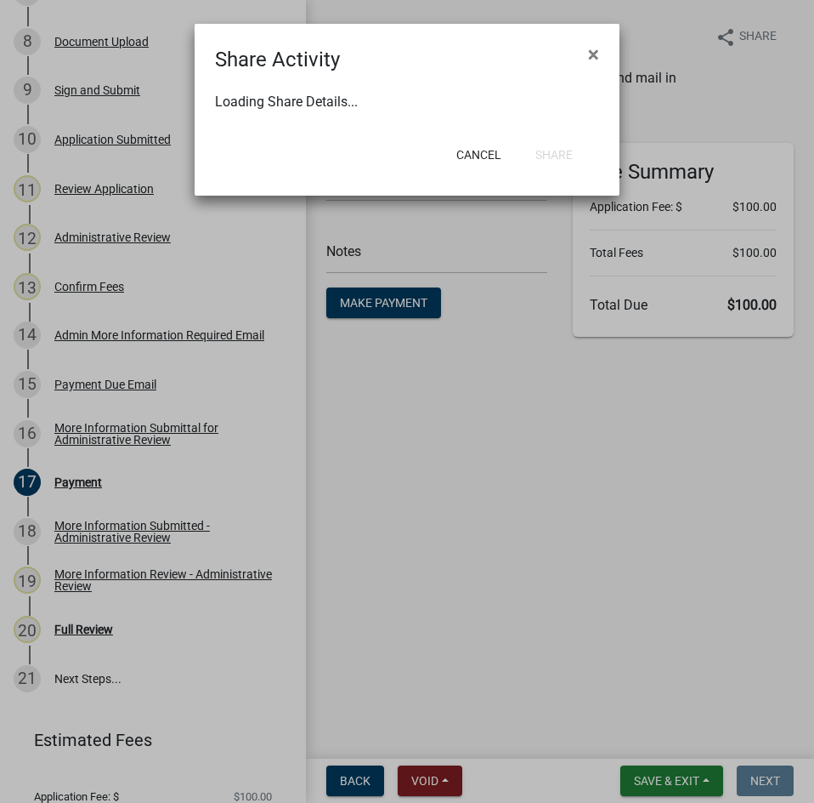
select select "0"
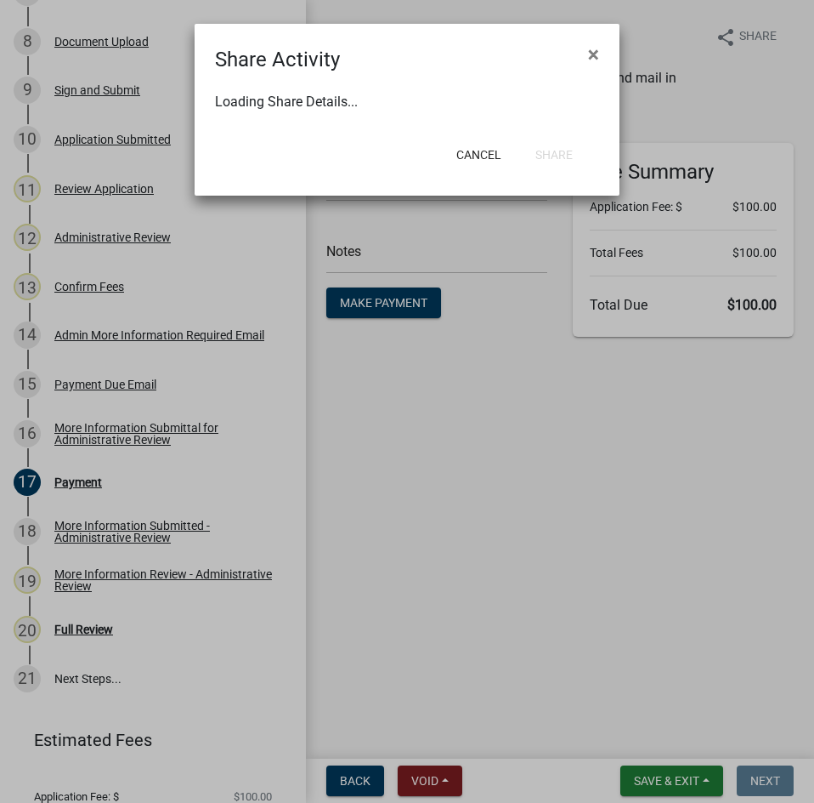
select select "0"
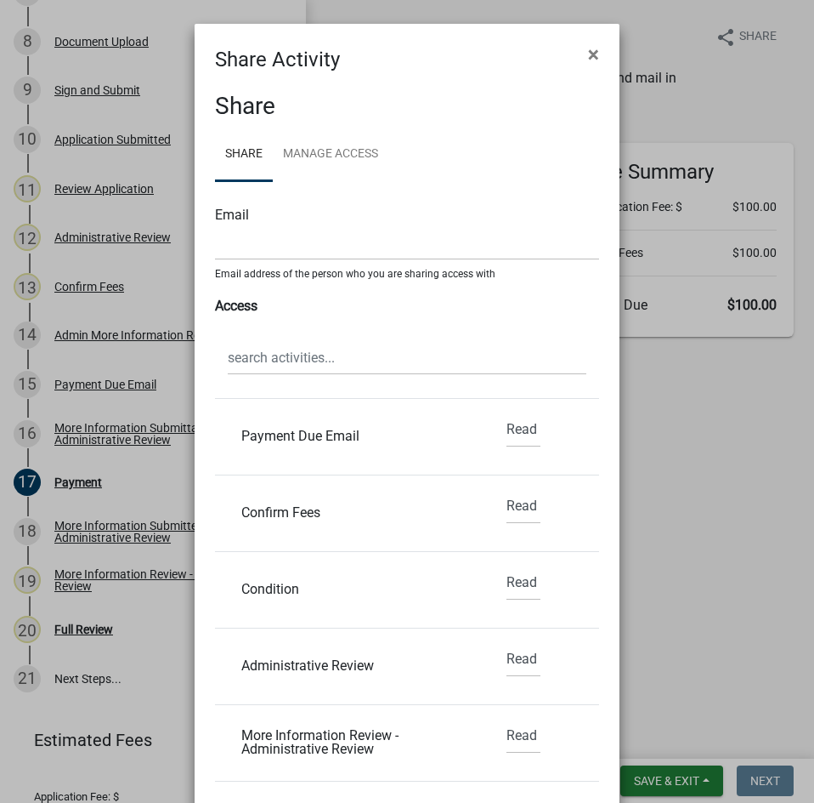
scroll to position [0, 0]
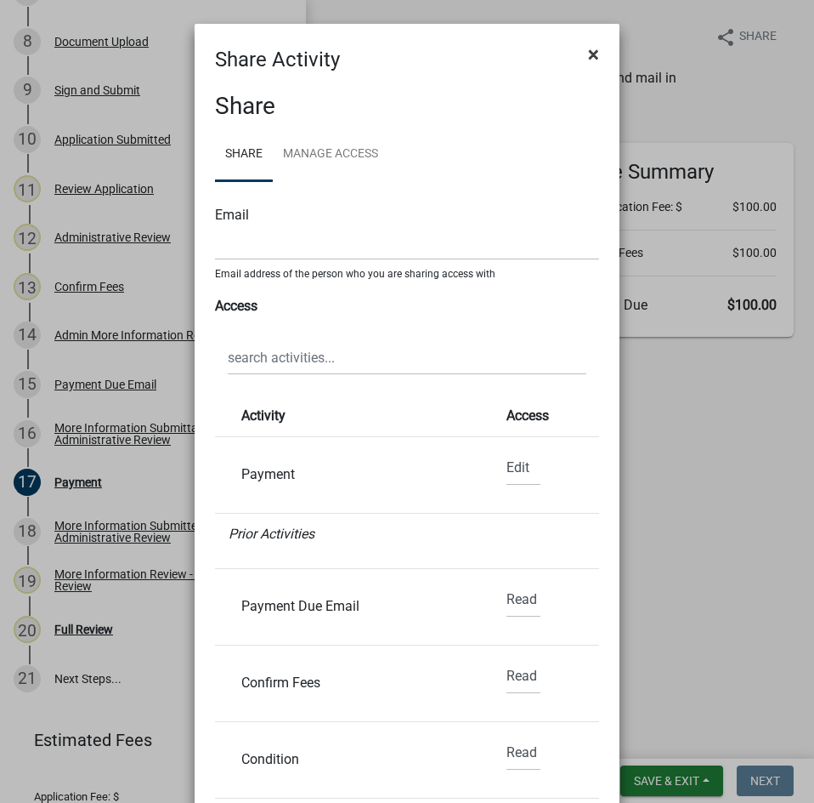
click at [588, 48] on span "×" at bounding box center [593, 55] width 11 height 24
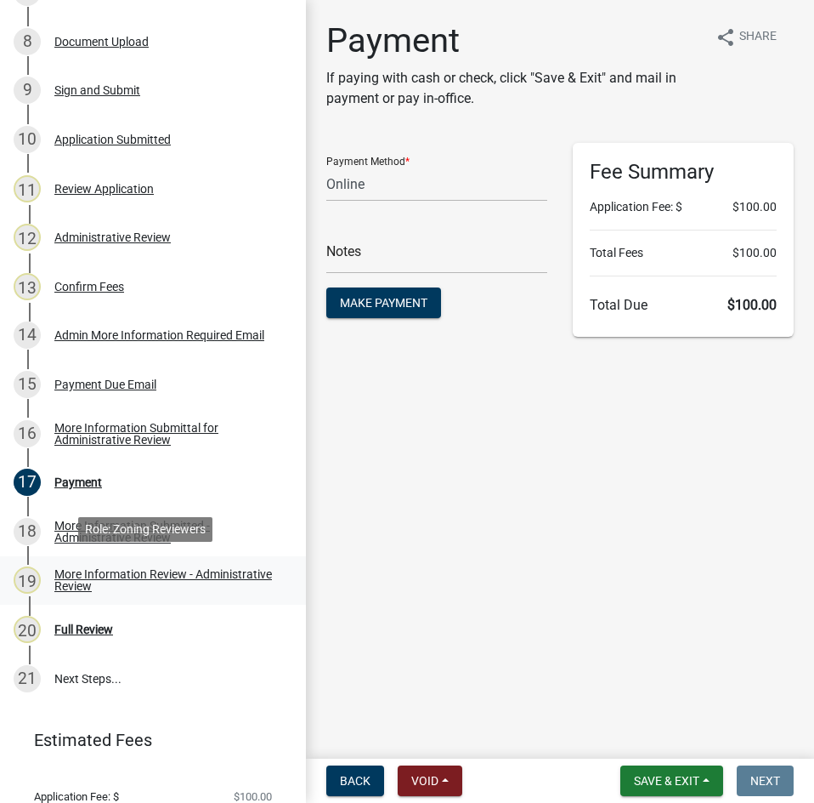
drag, startPoint x: 32, startPoint y: 481, endPoint x: 29, endPoint y: 577, distance: 96.1
click at [29, 577] on ul "1 Introduction 2 Require User 3 Parcel search 4 Additional Parcels? 5 [US_STATE…" at bounding box center [153, 188] width 306 height 1041
click at [377, 657] on main "Payment If paying with cash or check, click "Save & Exit" and mail in payment o…" at bounding box center [560, 376] width 508 height 752
click at [661, 777] on span "Save & Exit" at bounding box center [666, 781] width 65 height 14
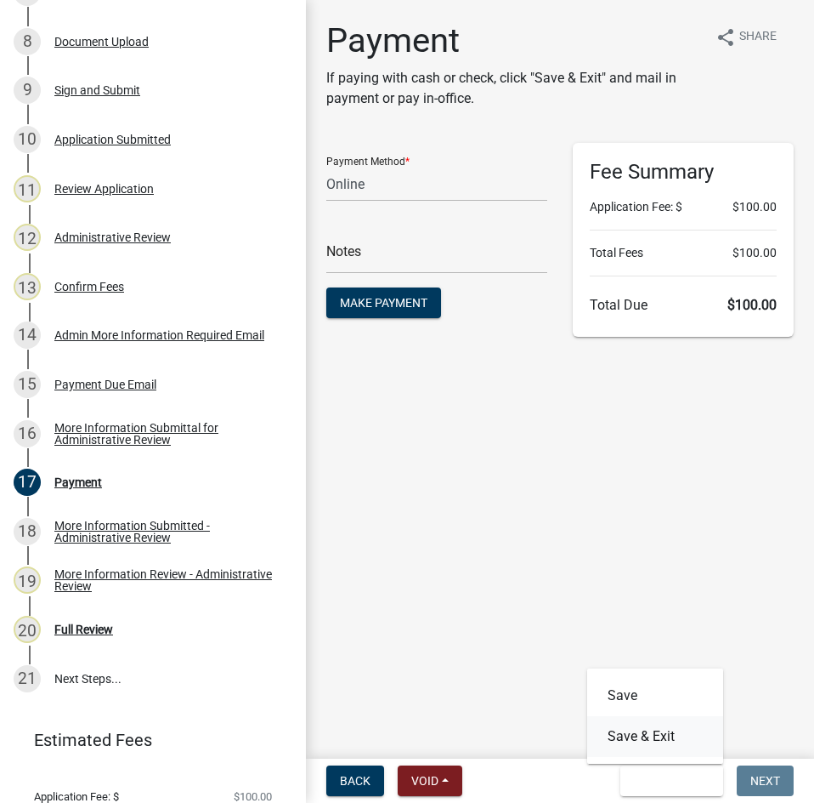
click at [641, 728] on button "Save & Exit" at bounding box center [655, 736] width 136 height 41
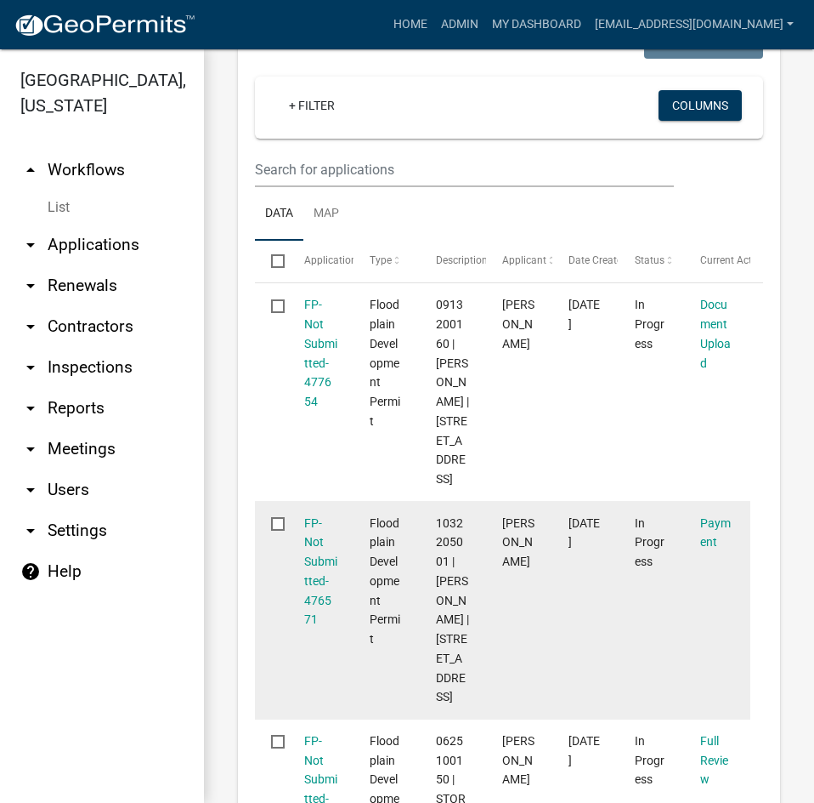
scroll to position [899, 0]
